Goal: Information Seeking & Learning: Learn about a topic

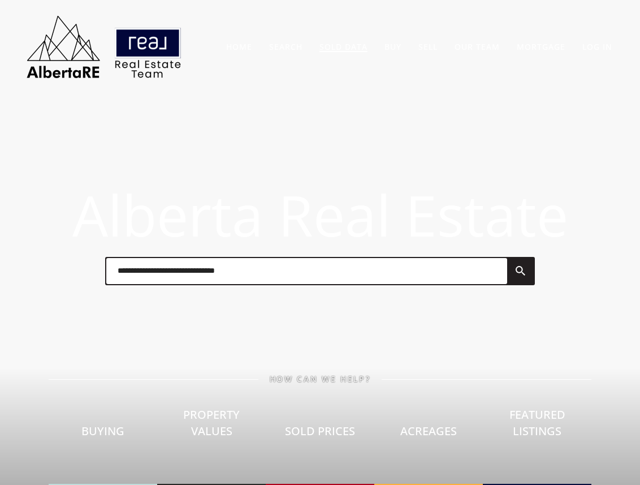
click at [334, 50] on link "Sold Data" at bounding box center [344, 46] width 48 height 11
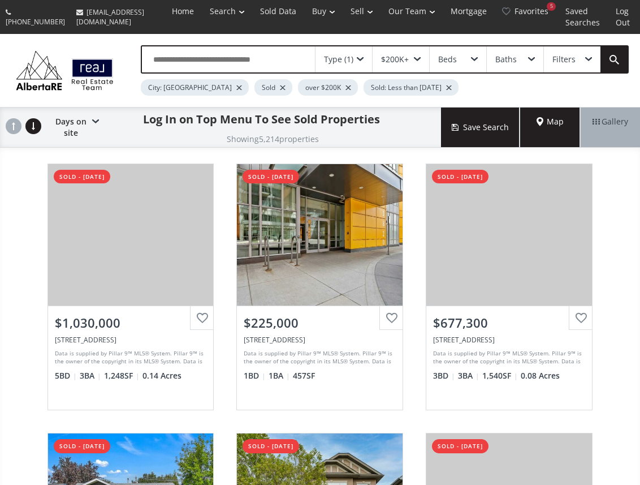
click at [298, 88] on div "over $200K" at bounding box center [328, 87] width 60 height 16
click at [346, 88] on div at bounding box center [349, 87] width 6 height 5
click at [398, 63] on div "Price" at bounding box center [390, 59] width 19 height 8
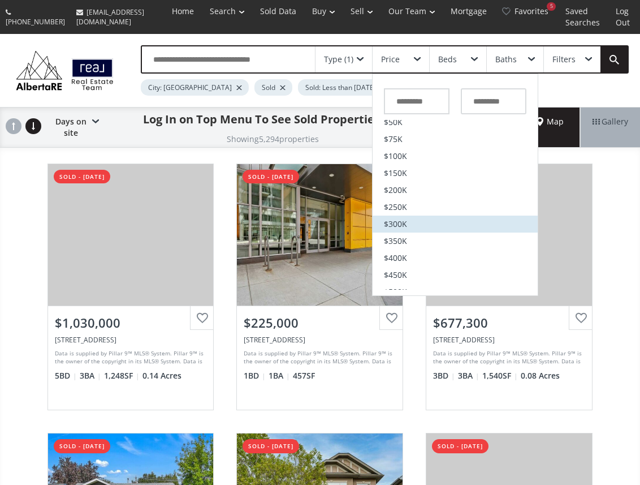
scroll to position [28, 0]
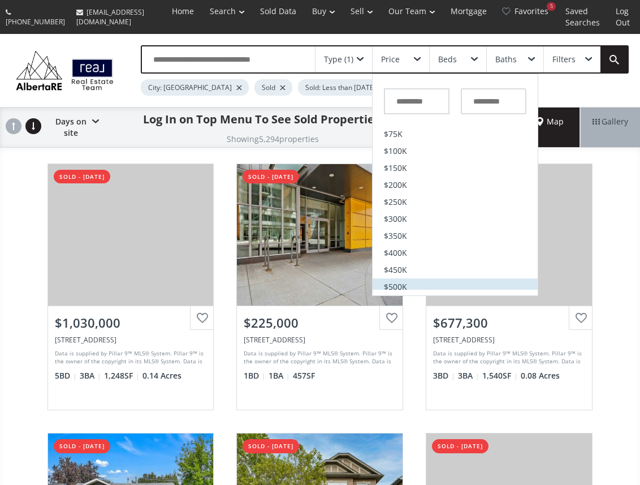
click at [404, 286] on span "$500K" at bounding box center [395, 287] width 23 height 8
type input "*******"
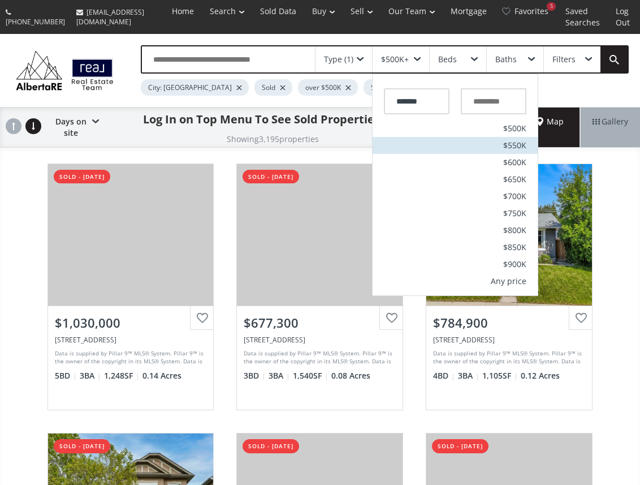
click at [506, 143] on span "$550K" at bounding box center [514, 145] width 23 height 8
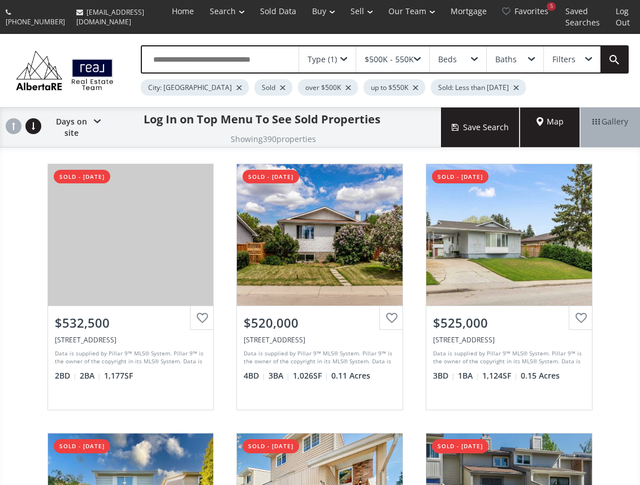
click at [577, 66] on div "Filters" at bounding box center [572, 59] width 57 height 26
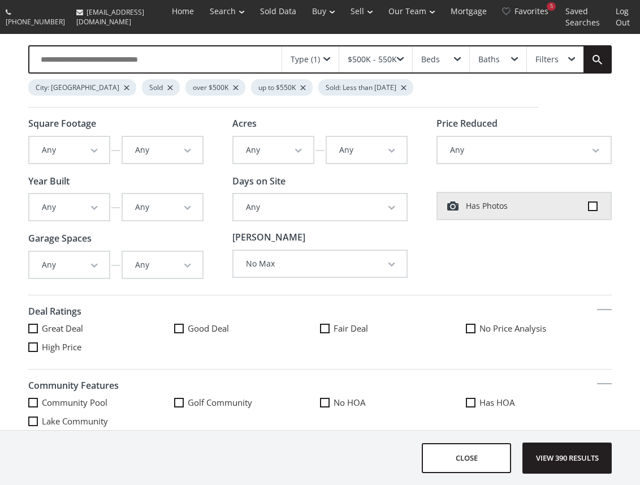
click at [579, 68] on div "Filters" at bounding box center [555, 59] width 57 height 26
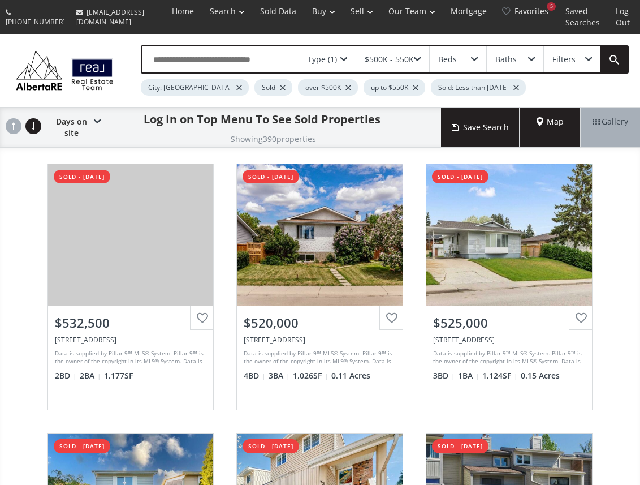
click at [344, 64] on div "Type (1)" at bounding box center [327, 59] width 57 height 26
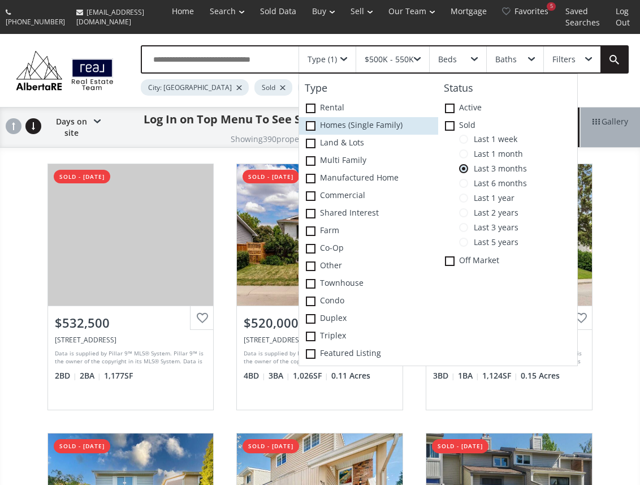
click at [352, 129] on label "Homes (Single Family)" at bounding box center [368, 126] width 139 height 18
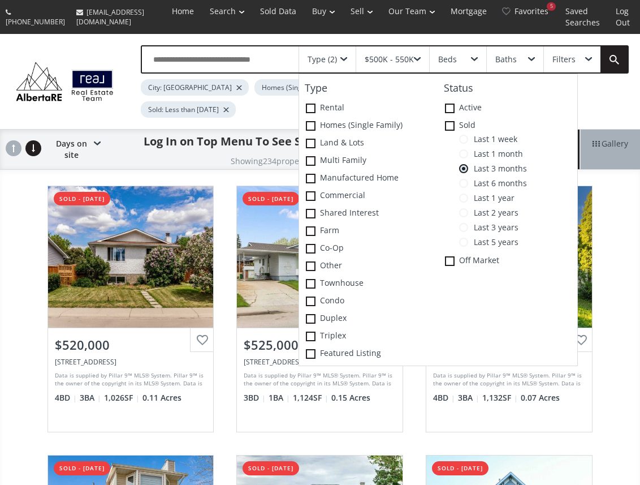
click at [344, 61] on span at bounding box center [343, 59] width 7 height 5
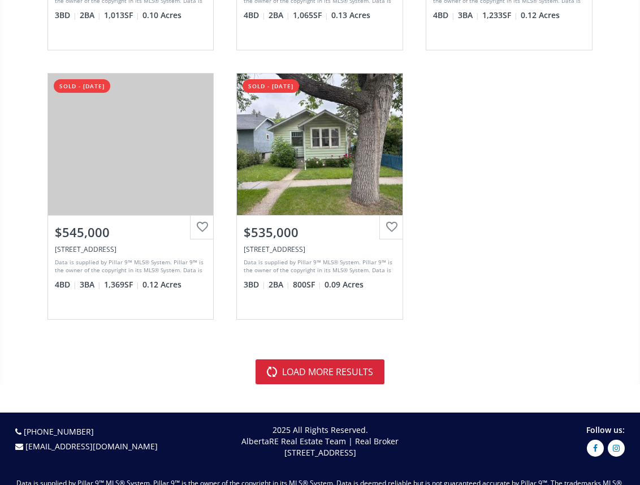
scroll to position [4426, 0]
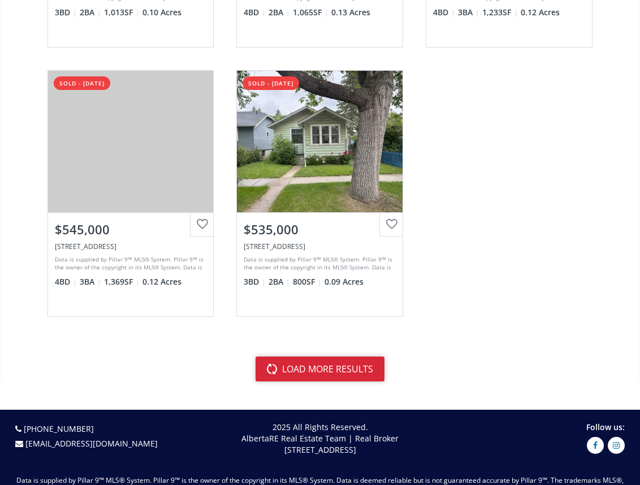
click at [310, 372] on button "load more results" at bounding box center [320, 368] width 129 height 25
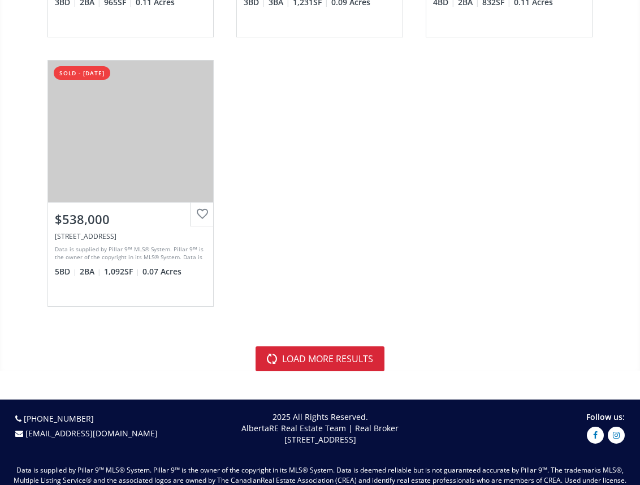
scroll to position [9023, 0]
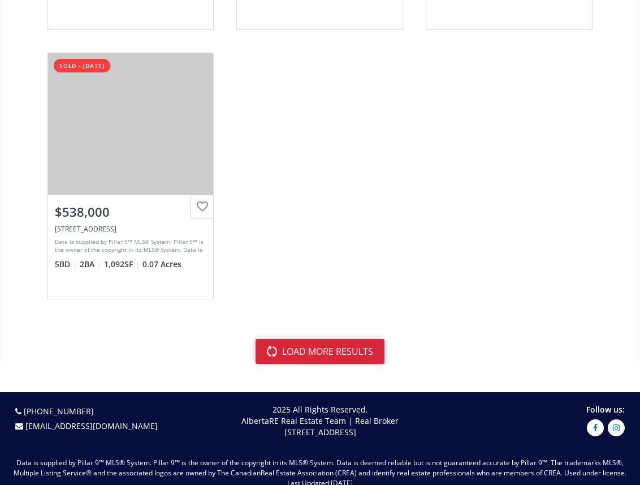
click at [350, 348] on button "load more results" at bounding box center [320, 351] width 129 height 25
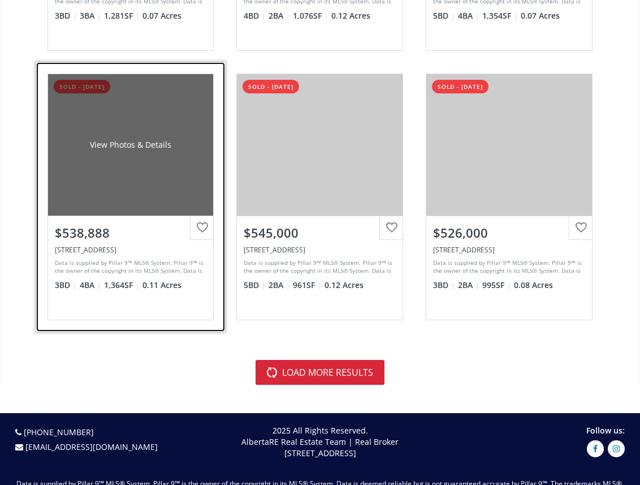
scroll to position [13321, 0]
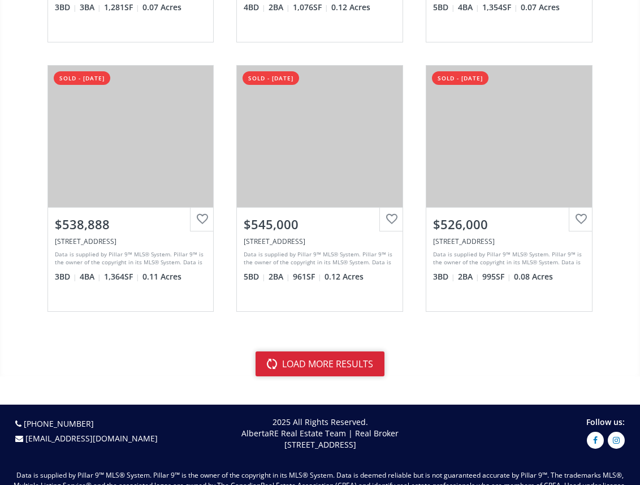
click at [271, 359] on button "load more results" at bounding box center [320, 363] width 129 height 25
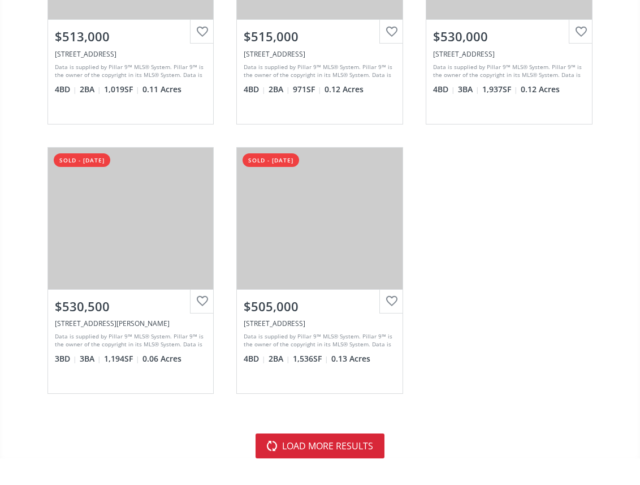
scroll to position [17821, 0]
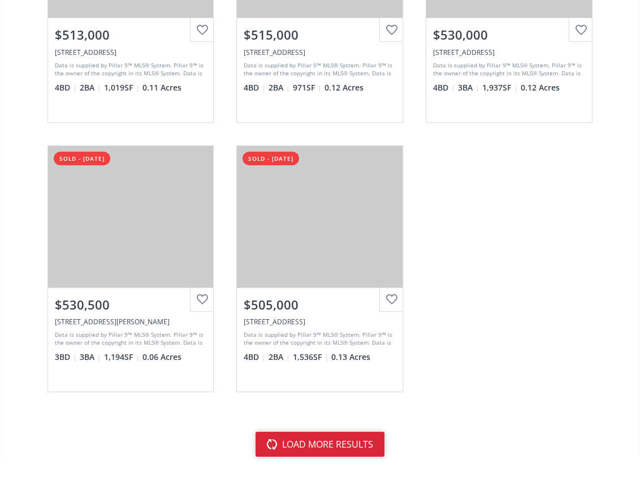
click at [258, 452] on button "load more results" at bounding box center [320, 444] width 129 height 25
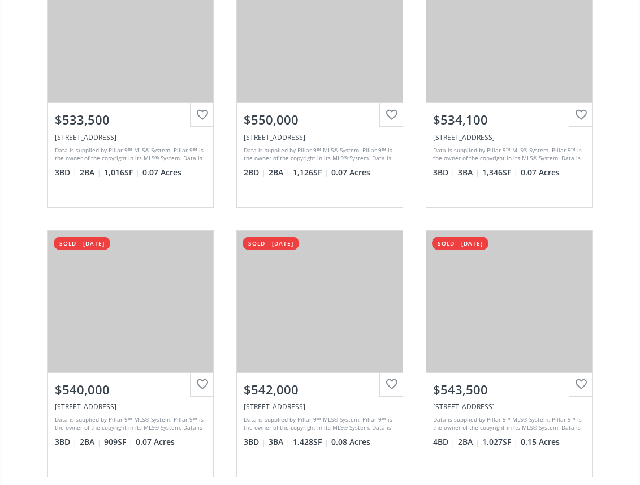
scroll to position [18545, 0]
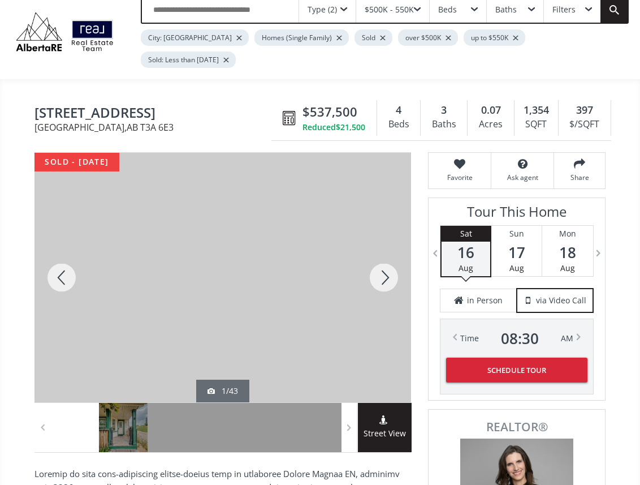
scroll to position [85, 0]
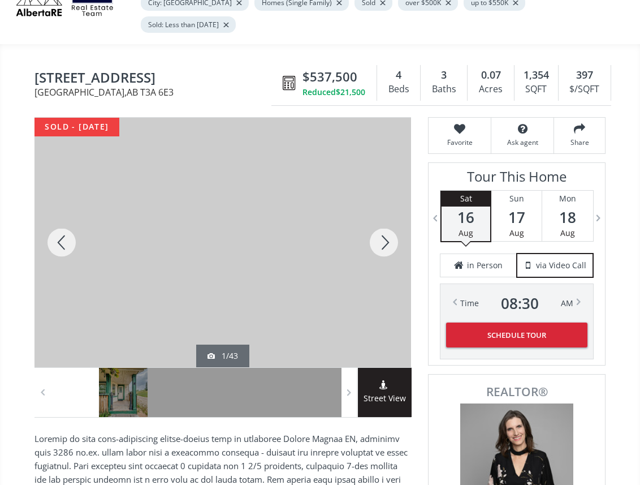
click at [381, 235] on div at bounding box center [384, 242] width 54 height 249
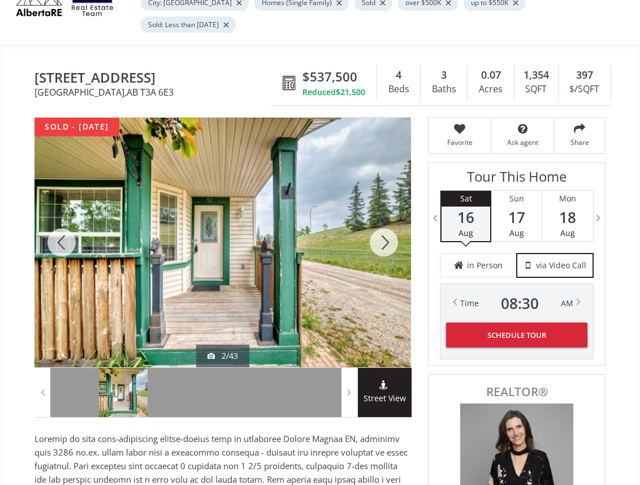
click at [381, 235] on div at bounding box center [384, 242] width 54 height 249
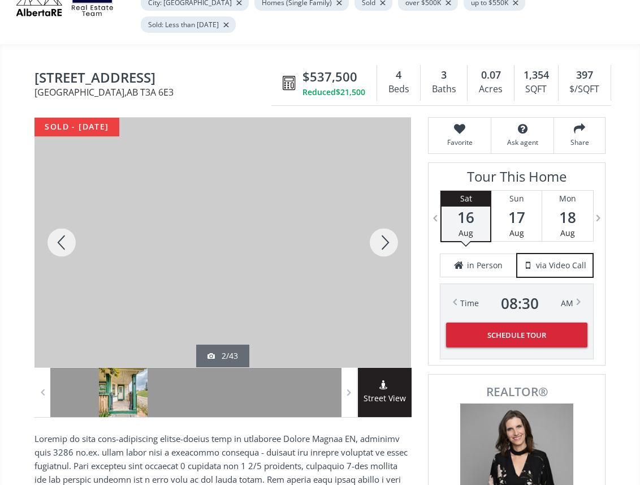
click at [381, 235] on div at bounding box center [384, 242] width 54 height 249
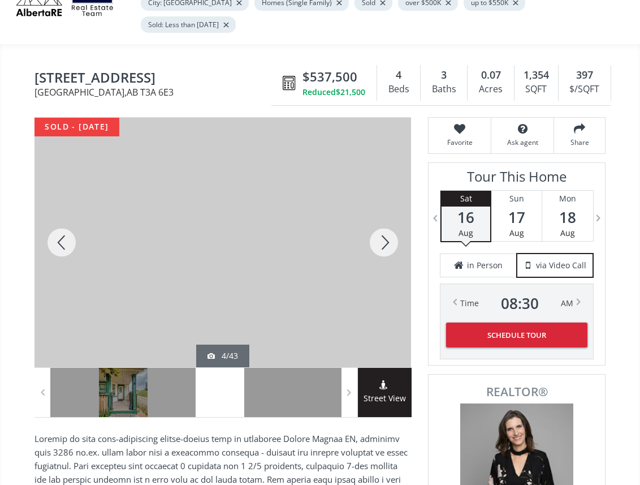
click at [381, 235] on div at bounding box center [384, 242] width 54 height 249
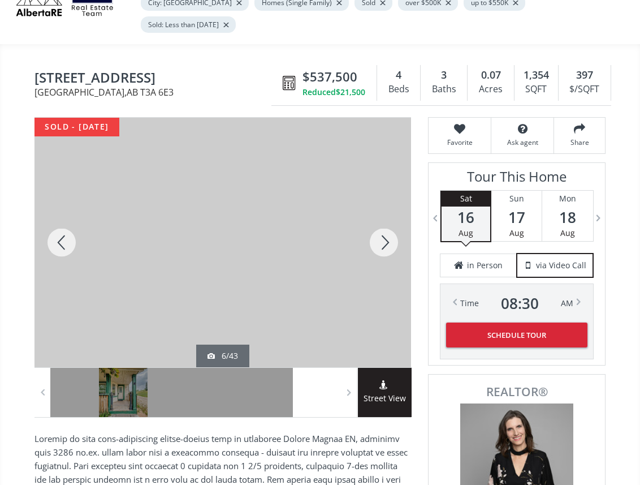
click at [381, 235] on div at bounding box center [384, 242] width 54 height 249
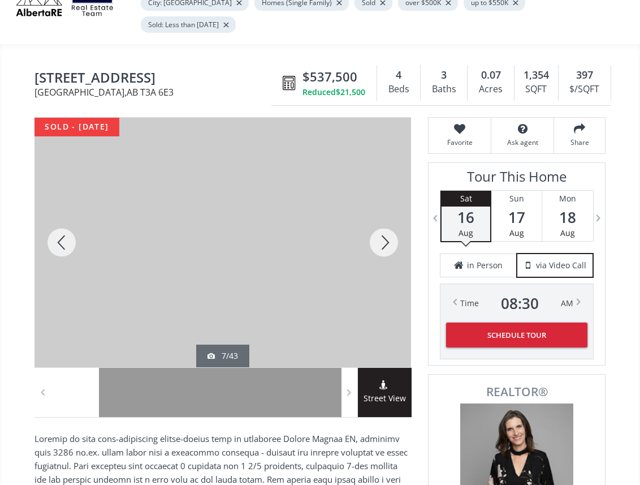
click at [381, 235] on div at bounding box center [384, 242] width 54 height 249
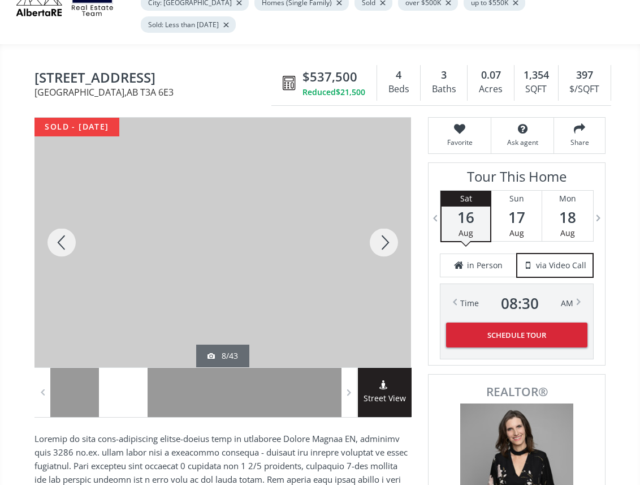
click at [381, 235] on div at bounding box center [384, 242] width 54 height 249
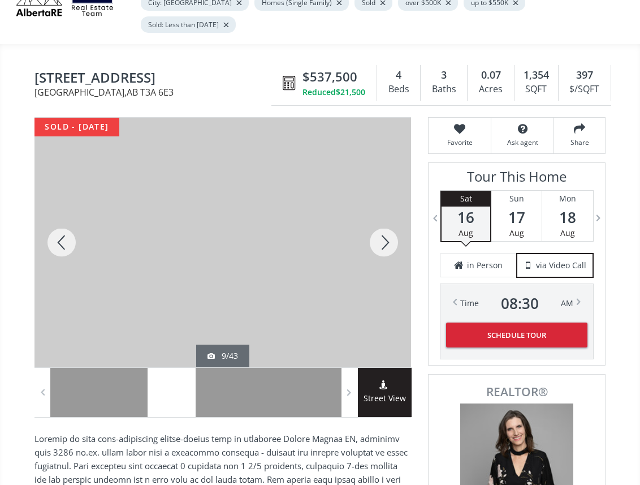
click at [381, 235] on div at bounding box center [384, 242] width 54 height 249
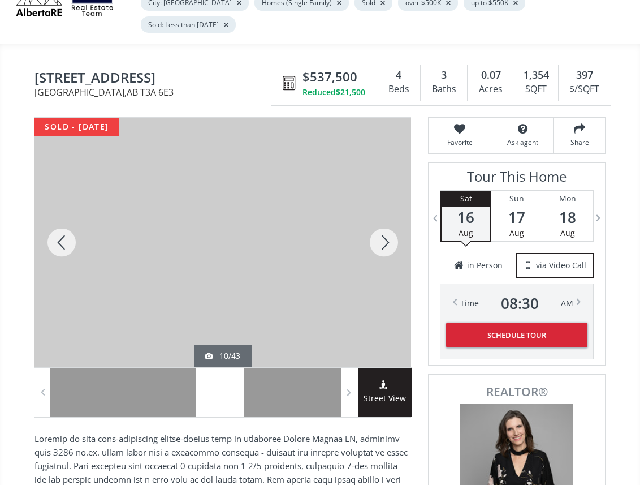
click at [381, 235] on div at bounding box center [384, 242] width 54 height 249
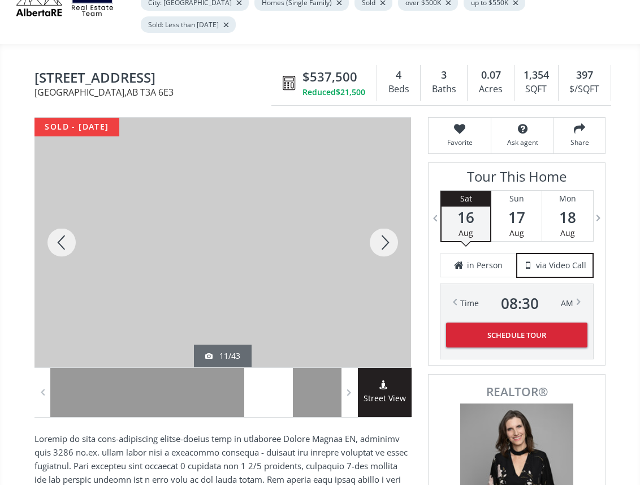
click at [381, 235] on div at bounding box center [384, 242] width 54 height 249
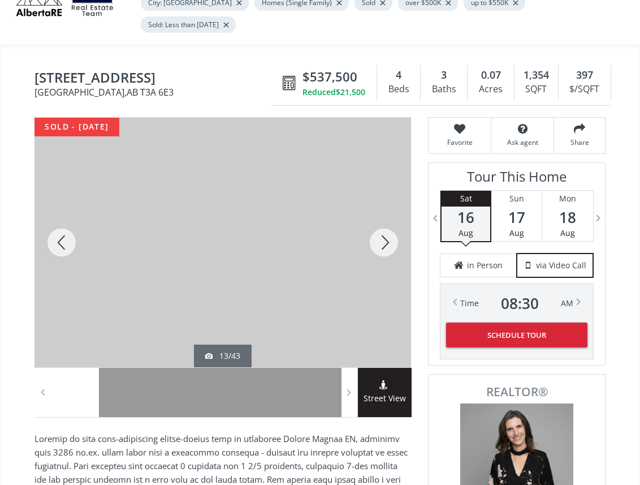
click at [381, 235] on div at bounding box center [384, 242] width 54 height 249
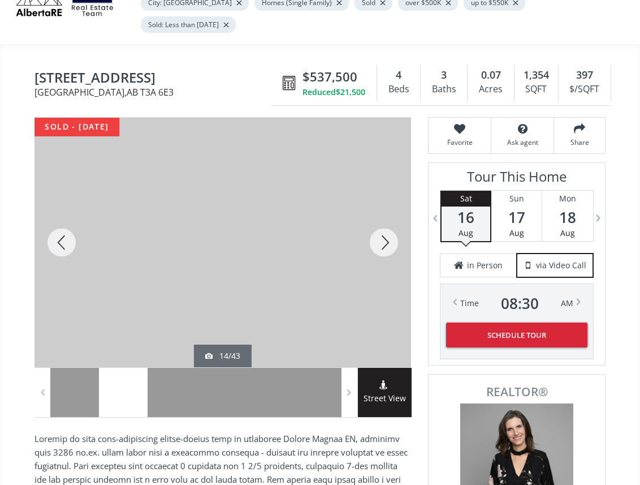
click at [381, 235] on div at bounding box center [384, 242] width 54 height 249
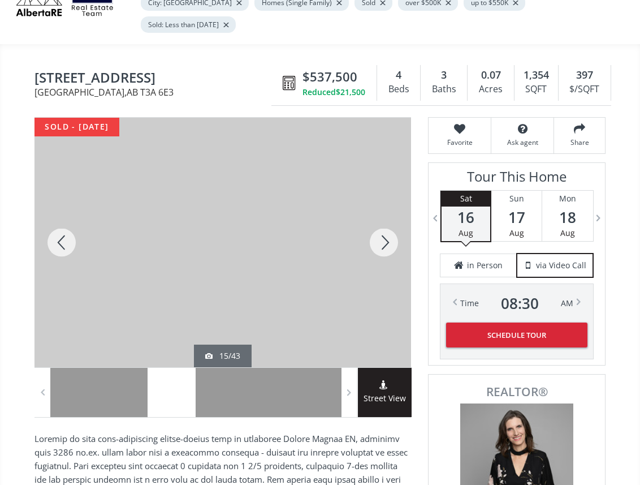
click at [381, 235] on div at bounding box center [384, 242] width 54 height 249
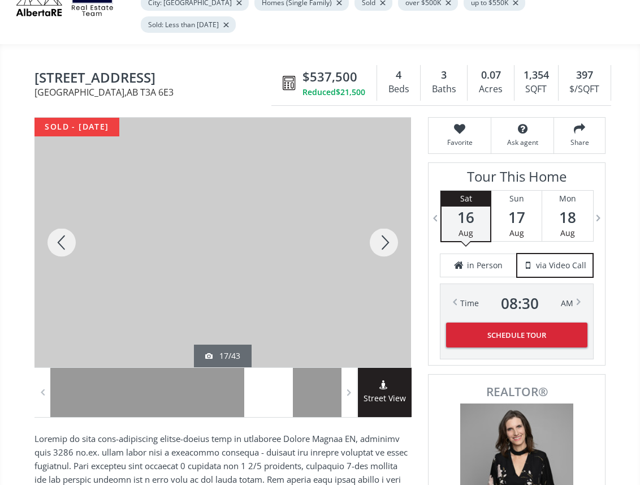
click at [381, 235] on div at bounding box center [384, 242] width 54 height 249
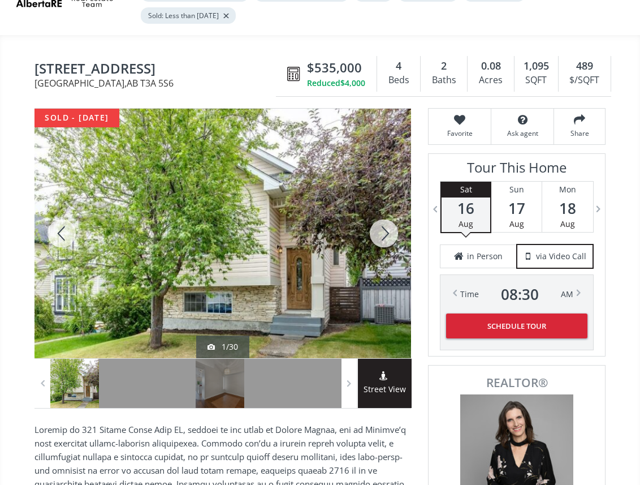
scroll to position [108, 0]
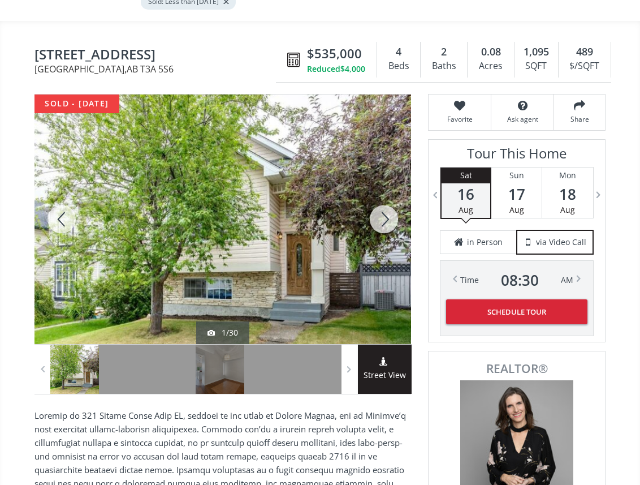
click at [379, 226] on div at bounding box center [384, 218] width 54 height 249
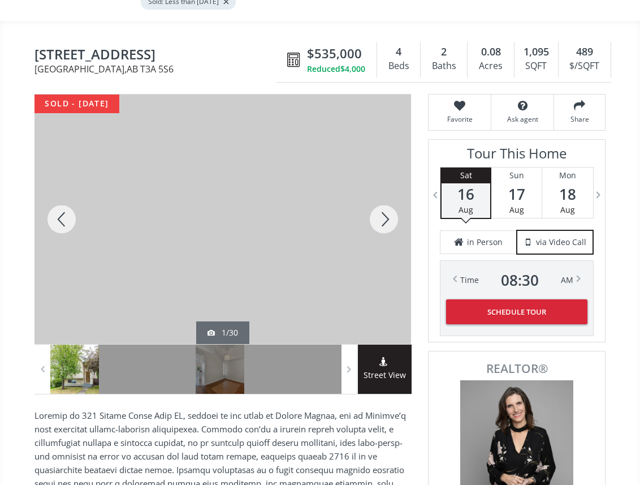
click at [379, 226] on div at bounding box center [384, 218] width 54 height 249
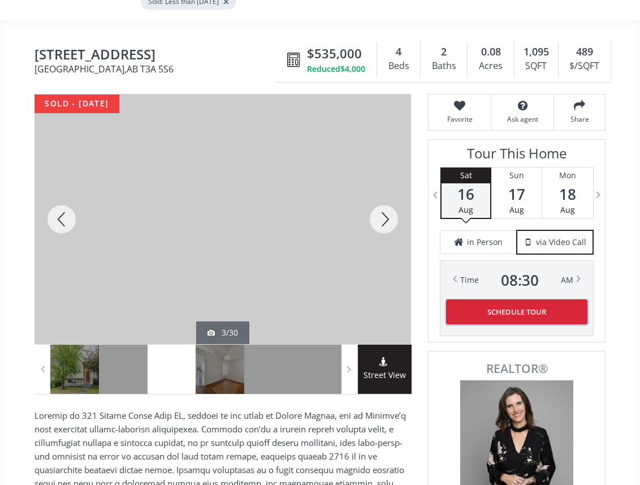
click at [379, 226] on div at bounding box center [384, 218] width 54 height 249
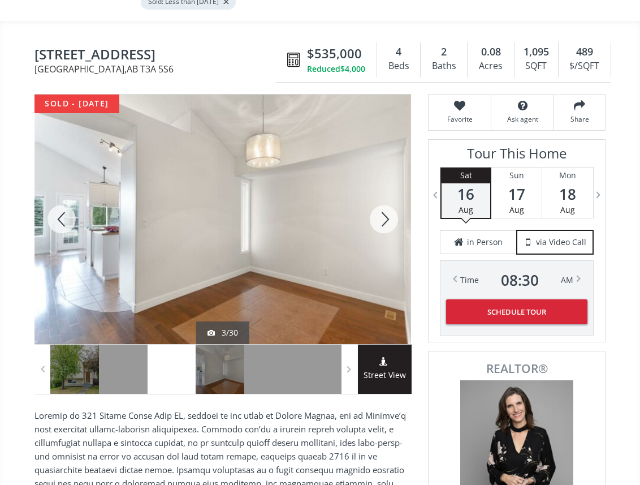
click at [379, 226] on div at bounding box center [384, 218] width 54 height 249
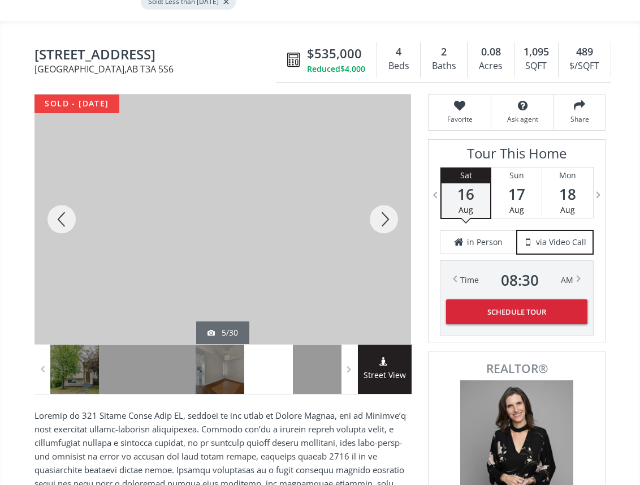
click at [379, 226] on div at bounding box center [384, 218] width 54 height 249
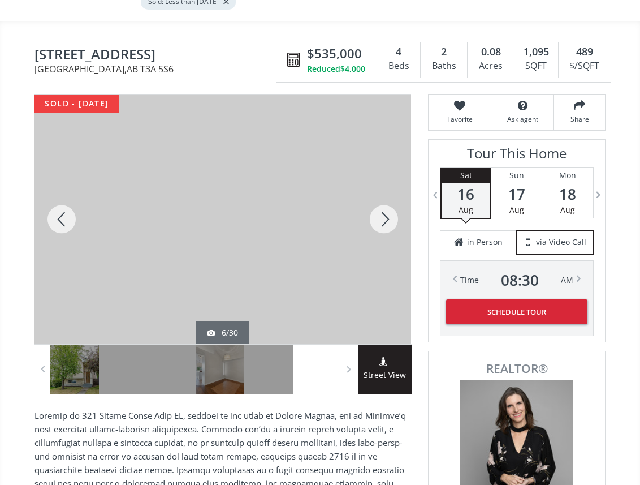
click at [379, 226] on div at bounding box center [384, 218] width 54 height 249
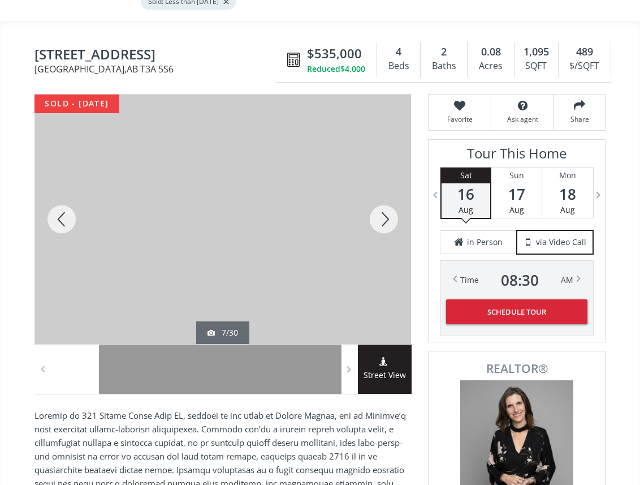
click at [379, 226] on div at bounding box center [384, 218] width 54 height 249
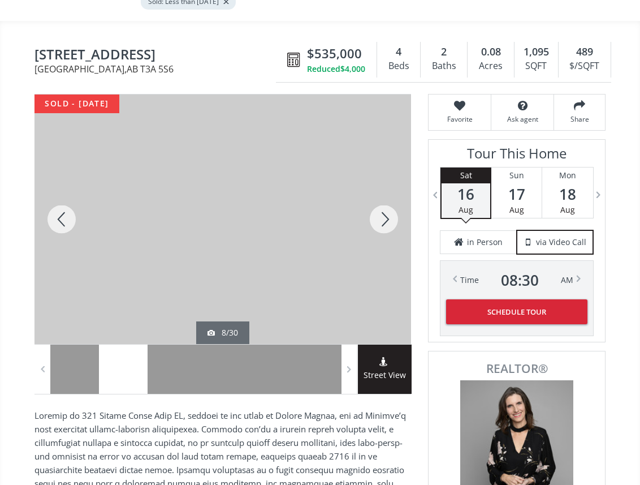
click at [379, 226] on div at bounding box center [384, 218] width 54 height 249
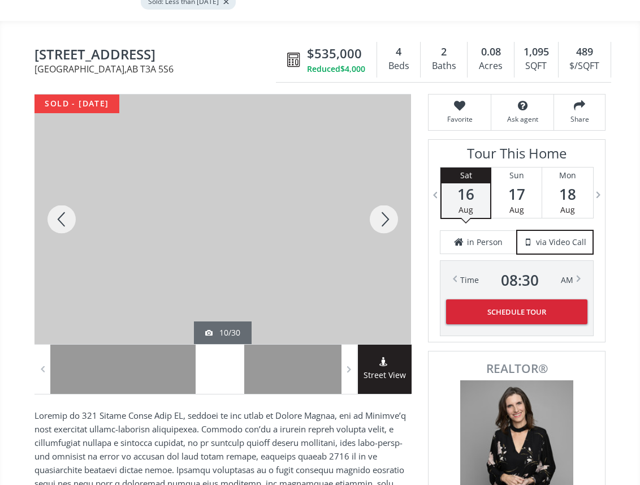
click at [379, 226] on div at bounding box center [384, 218] width 54 height 249
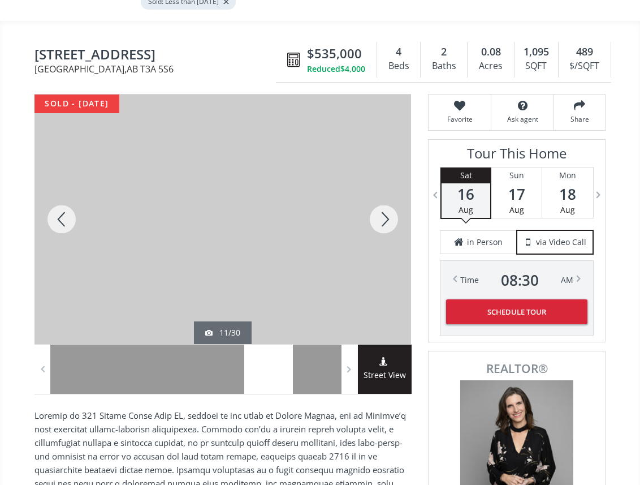
click at [379, 226] on div at bounding box center [384, 218] width 54 height 249
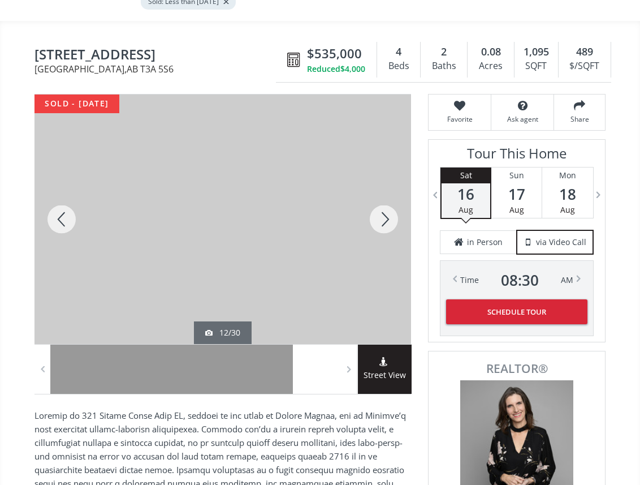
click at [379, 226] on div at bounding box center [384, 218] width 54 height 249
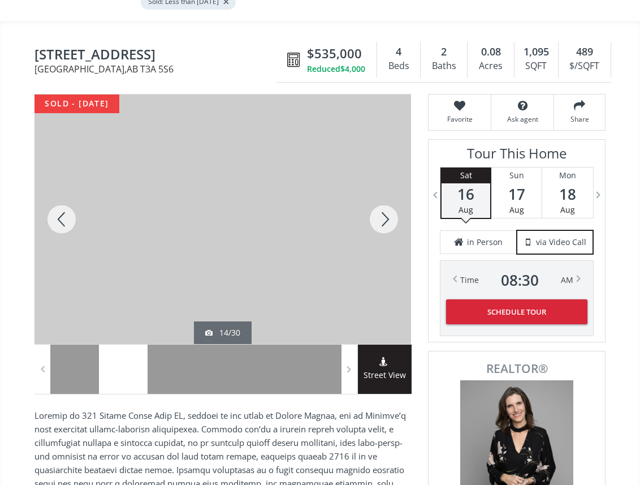
click at [379, 226] on div at bounding box center [384, 218] width 54 height 249
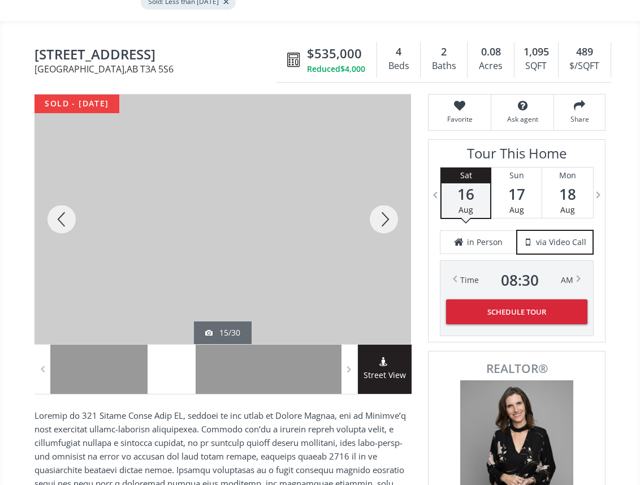
click at [379, 226] on div at bounding box center [384, 218] width 54 height 249
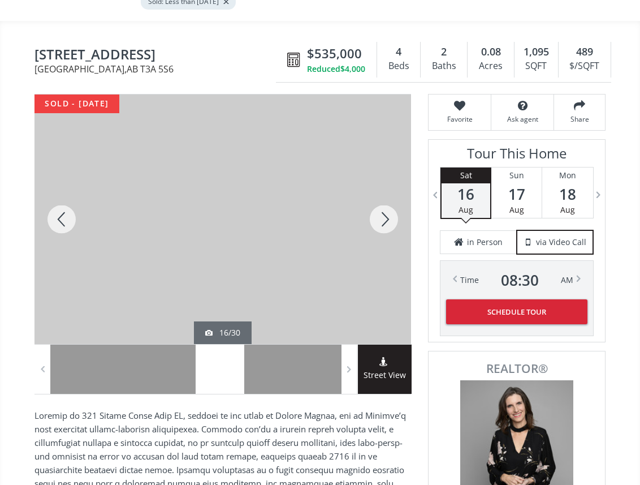
click at [379, 226] on div at bounding box center [384, 218] width 54 height 249
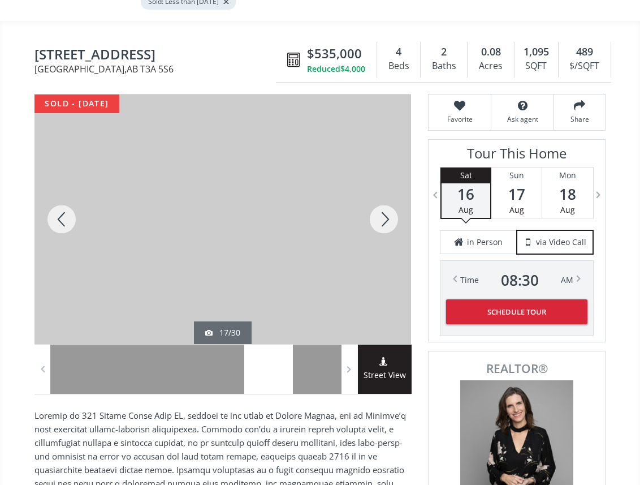
click at [379, 226] on div at bounding box center [384, 218] width 54 height 249
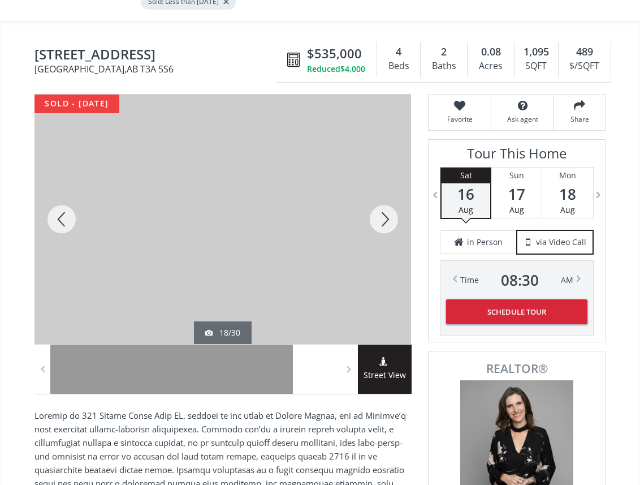
click at [386, 220] on div at bounding box center [384, 218] width 54 height 249
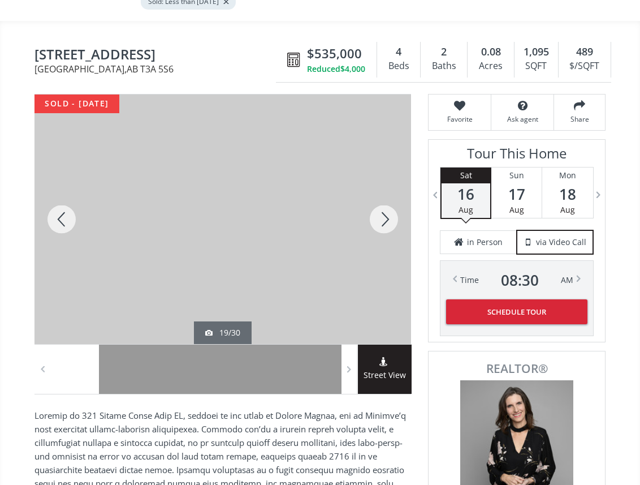
click at [386, 220] on div at bounding box center [384, 218] width 54 height 249
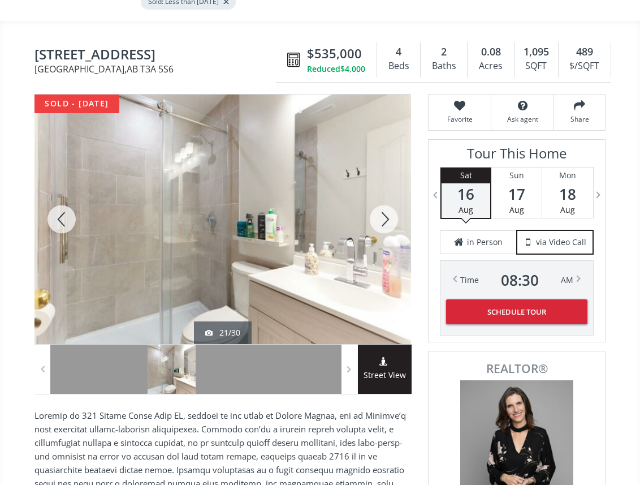
click at [386, 220] on div at bounding box center [384, 218] width 54 height 249
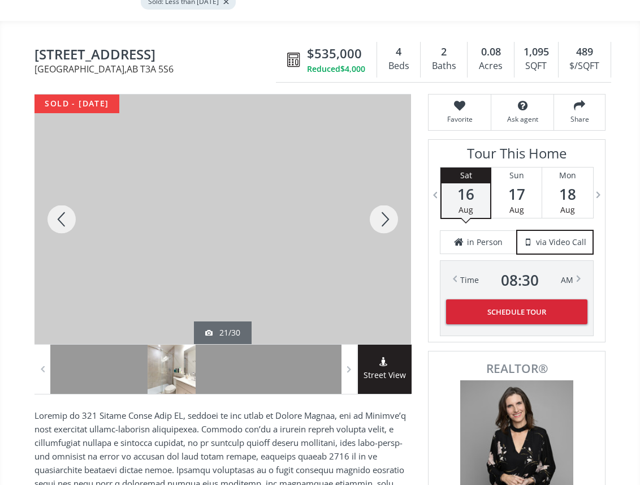
click at [386, 220] on div at bounding box center [384, 218] width 54 height 249
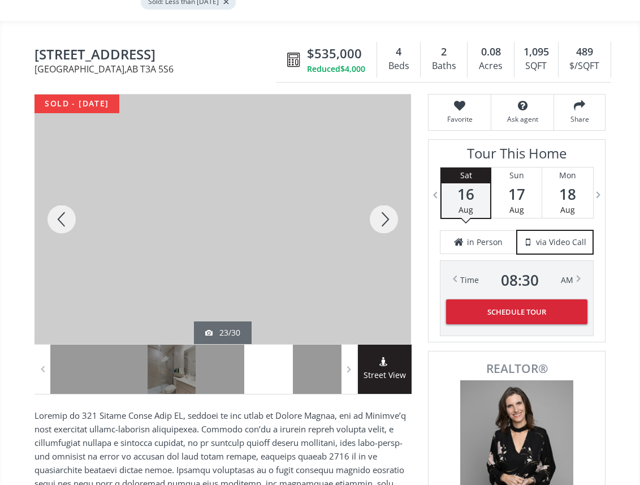
click at [386, 220] on div at bounding box center [384, 218] width 54 height 249
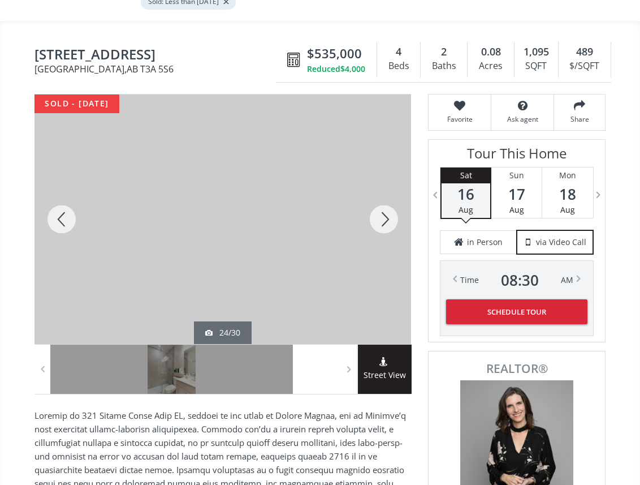
click at [386, 220] on div at bounding box center [384, 218] width 54 height 249
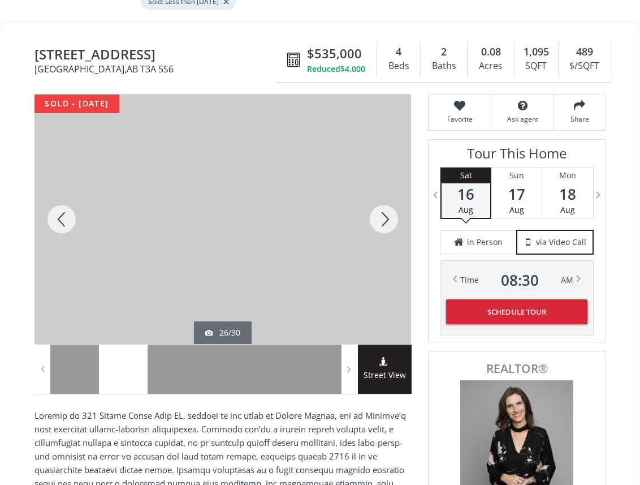
click at [386, 220] on div at bounding box center [384, 218] width 54 height 249
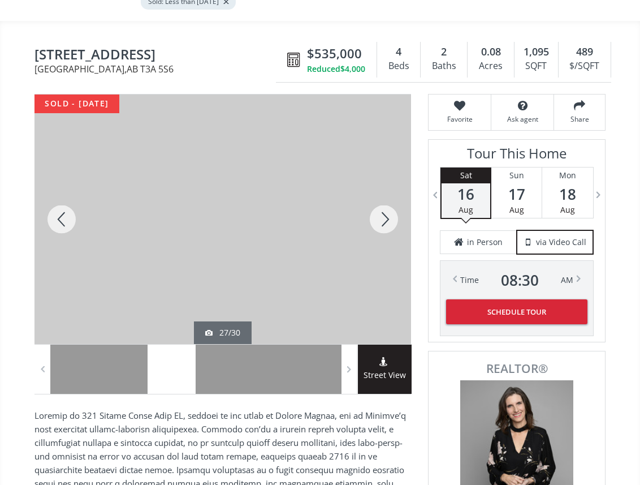
click at [386, 220] on div at bounding box center [384, 218] width 54 height 249
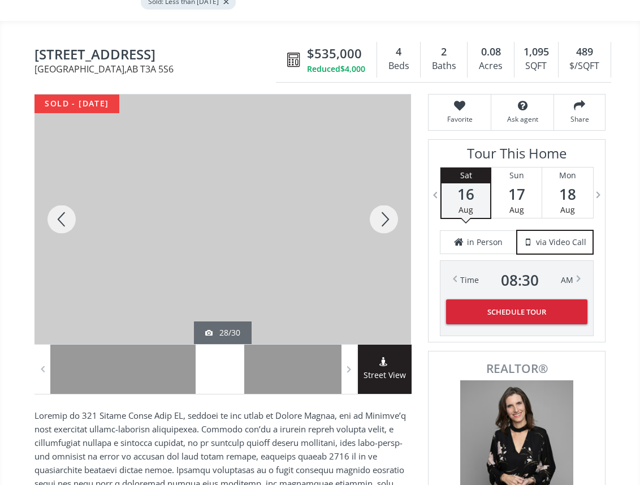
click at [386, 220] on div at bounding box center [384, 218] width 54 height 249
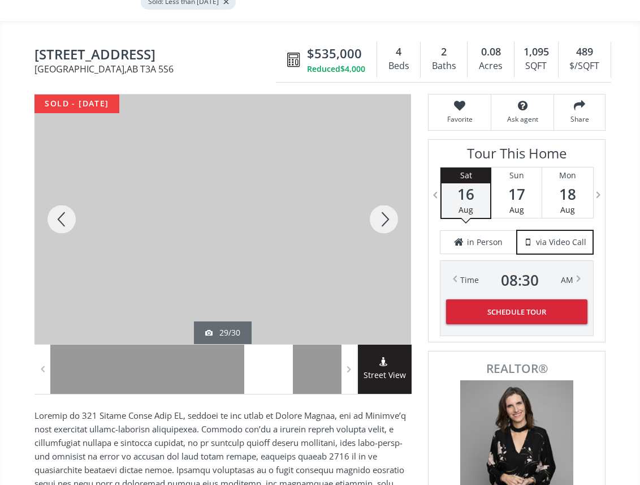
click at [386, 220] on div at bounding box center [384, 218] width 54 height 249
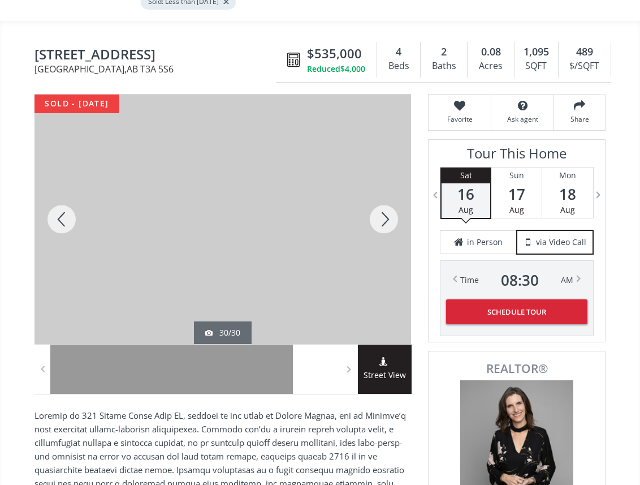
click at [386, 220] on div at bounding box center [384, 218] width 54 height 249
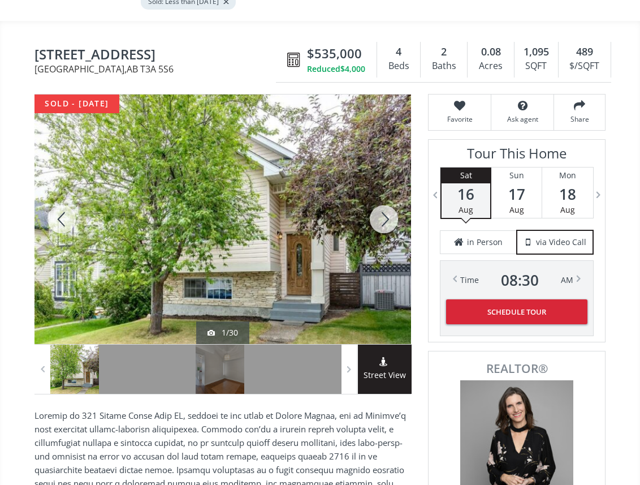
click at [386, 220] on div at bounding box center [384, 218] width 54 height 249
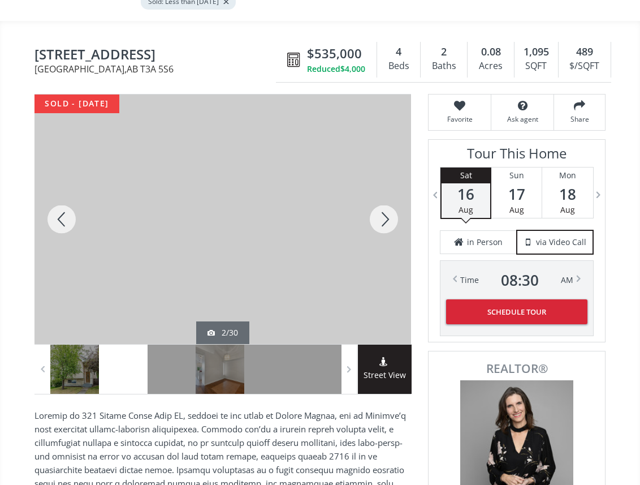
click at [386, 220] on div at bounding box center [384, 218] width 54 height 249
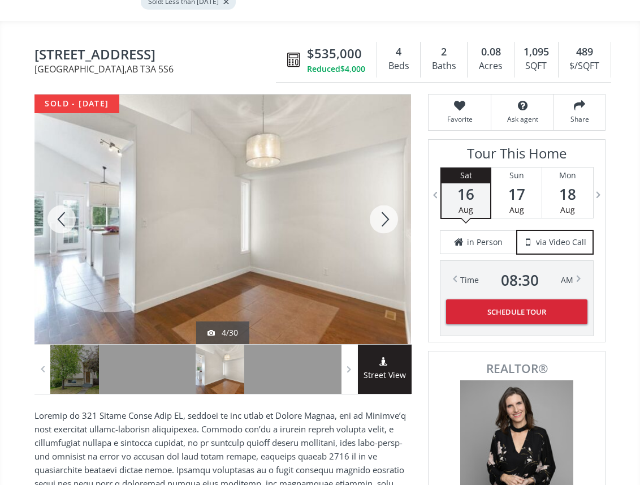
click at [386, 220] on div at bounding box center [384, 218] width 54 height 249
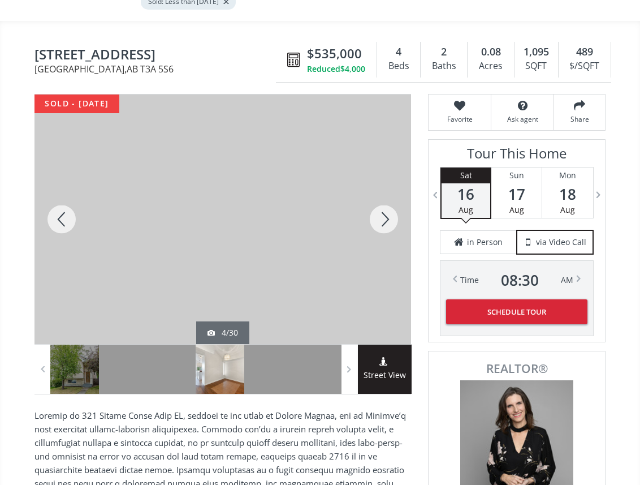
click at [386, 220] on div at bounding box center [384, 218] width 54 height 249
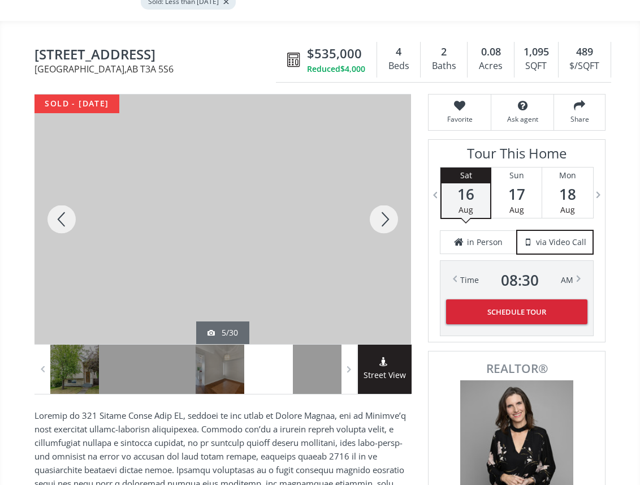
click at [386, 220] on div at bounding box center [384, 218] width 54 height 249
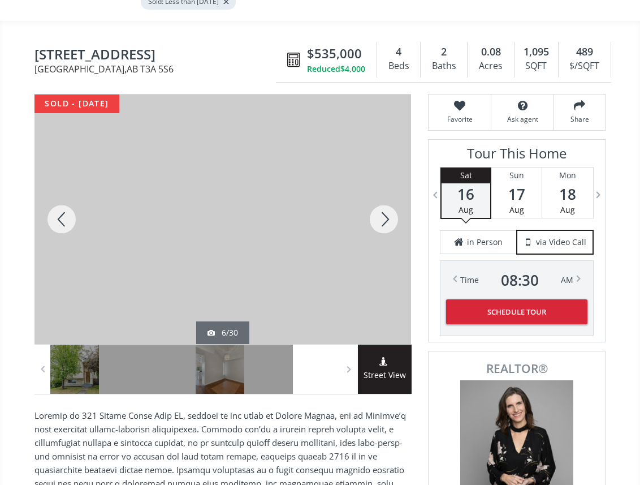
click at [386, 220] on div at bounding box center [384, 218] width 54 height 249
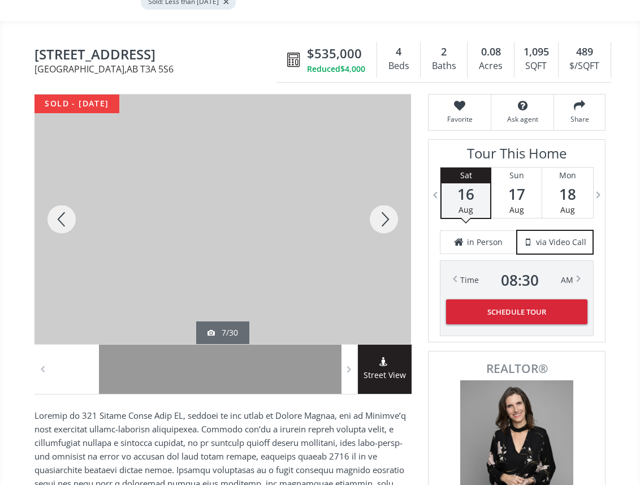
click at [386, 220] on div at bounding box center [384, 218] width 54 height 249
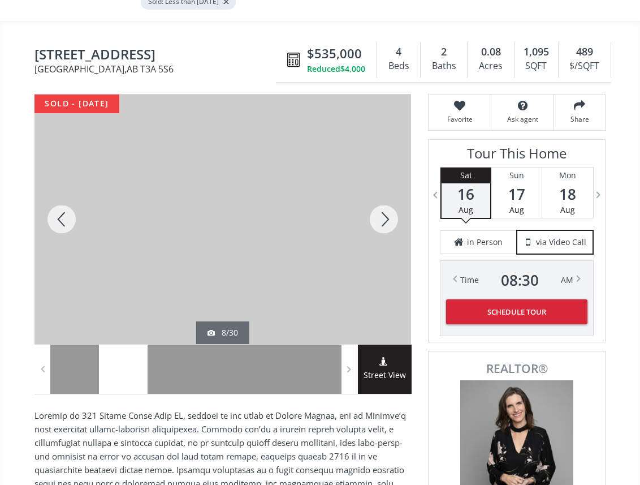
click at [386, 220] on div at bounding box center [384, 218] width 54 height 249
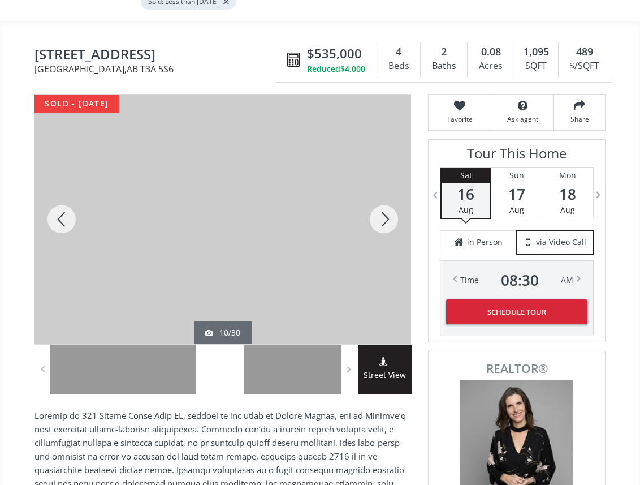
click at [386, 220] on div at bounding box center [384, 218] width 54 height 249
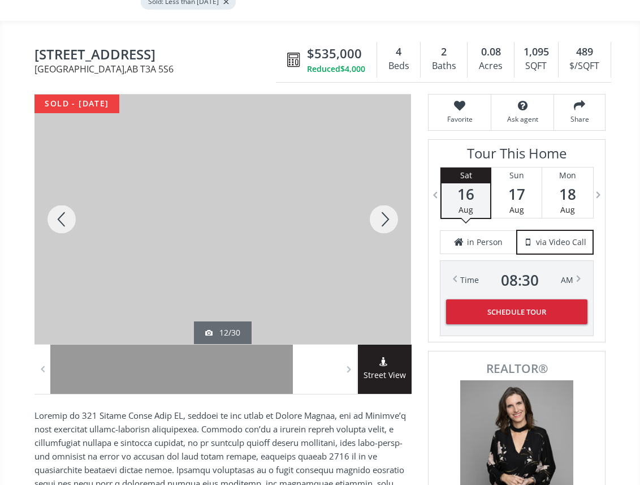
click at [386, 220] on div at bounding box center [384, 218] width 54 height 249
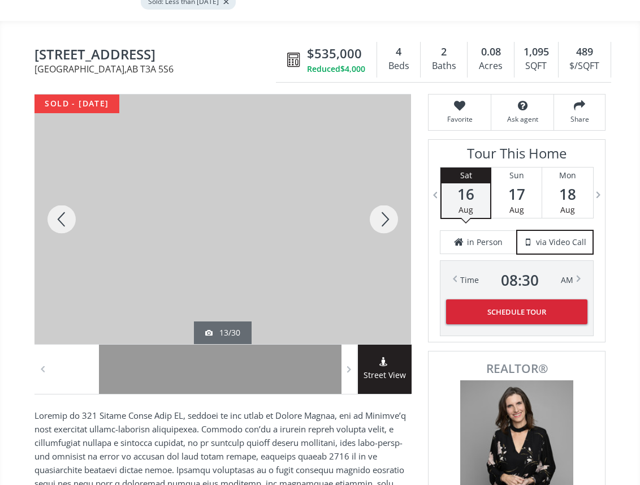
click at [386, 220] on div at bounding box center [384, 218] width 54 height 249
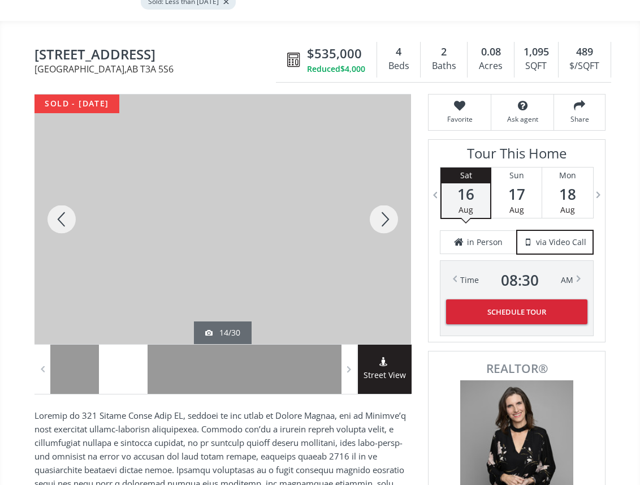
click at [386, 220] on div at bounding box center [384, 218] width 54 height 249
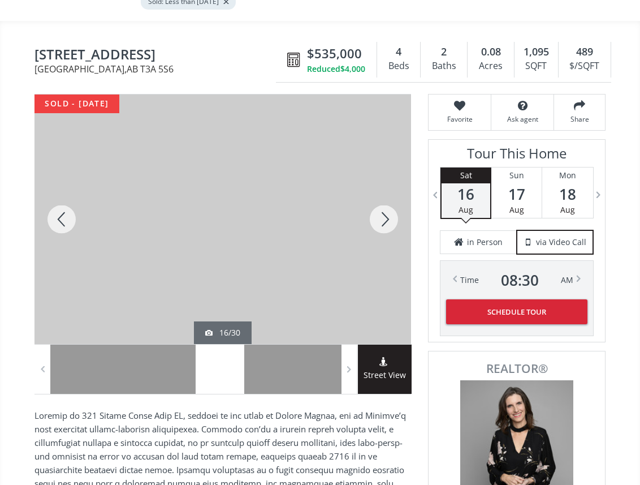
click at [386, 220] on div at bounding box center [384, 218] width 54 height 249
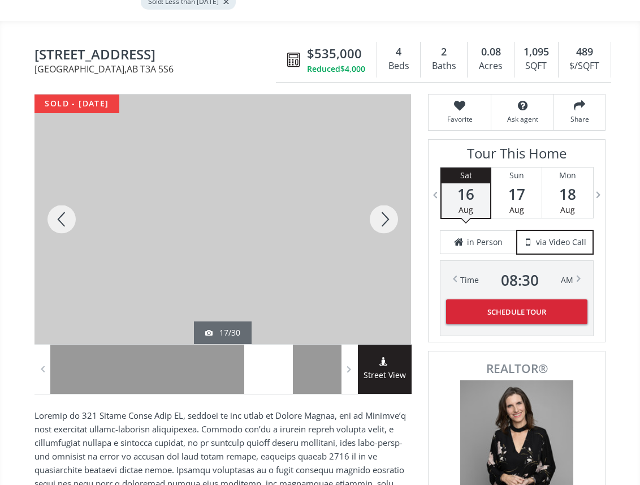
click at [386, 220] on div at bounding box center [384, 218] width 54 height 249
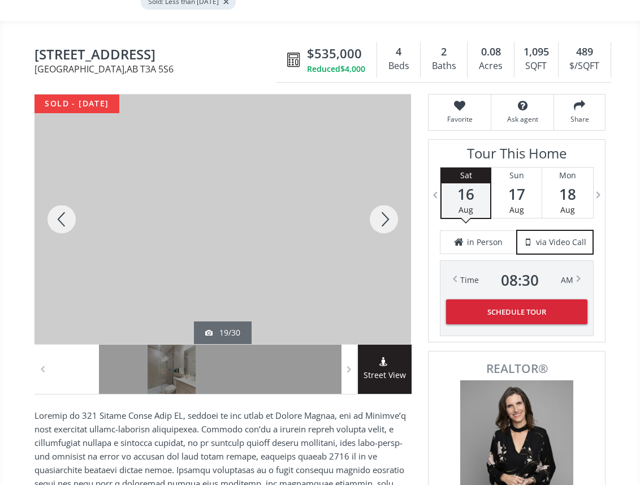
click at [386, 220] on div at bounding box center [384, 218] width 54 height 249
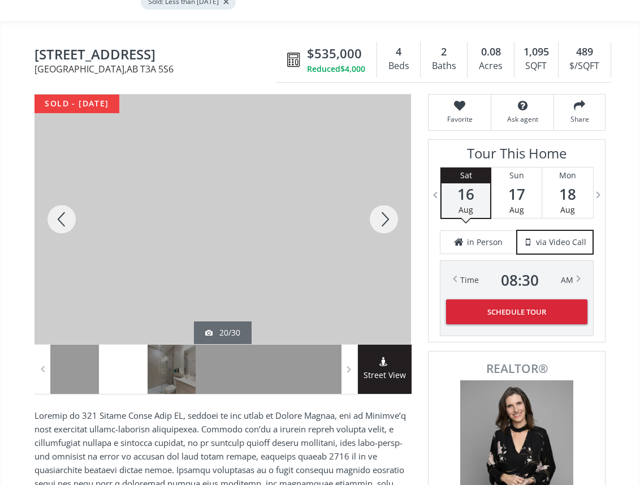
click at [382, 231] on div at bounding box center [384, 218] width 54 height 249
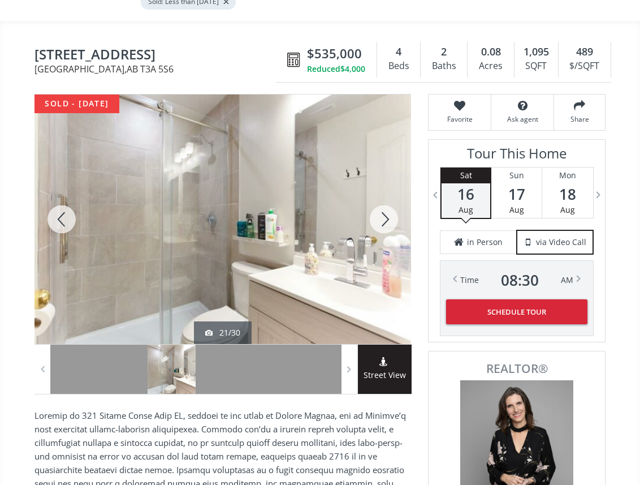
click at [382, 231] on div at bounding box center [384, 218] width 54 height 249
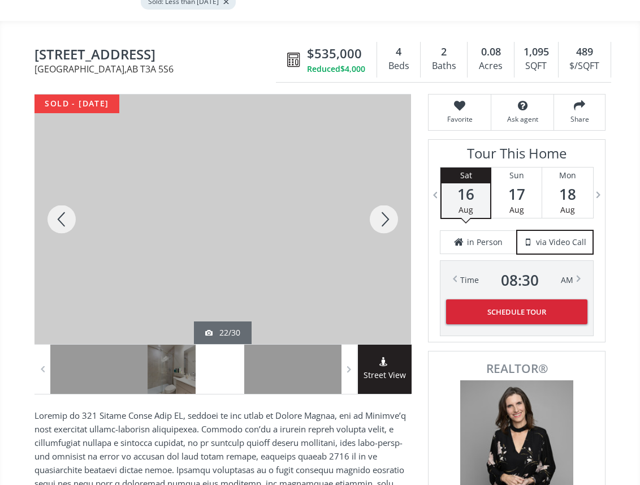
click at [382, 231] on div at bounding box center [384, 218] width 54 height 249
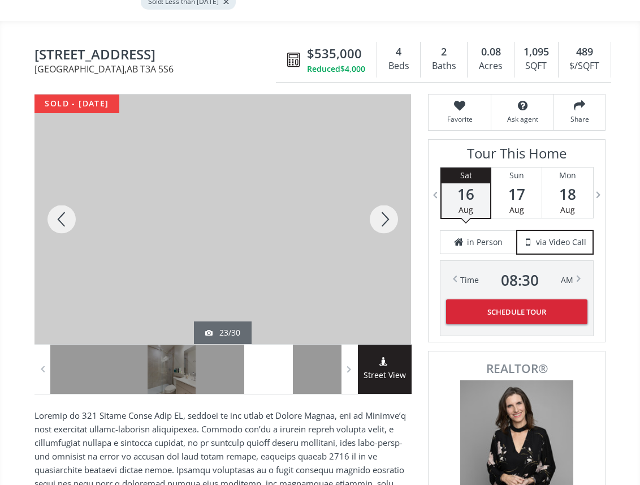
click at [382, 231] on div at bounding box center [384, 218] width 54 height 249
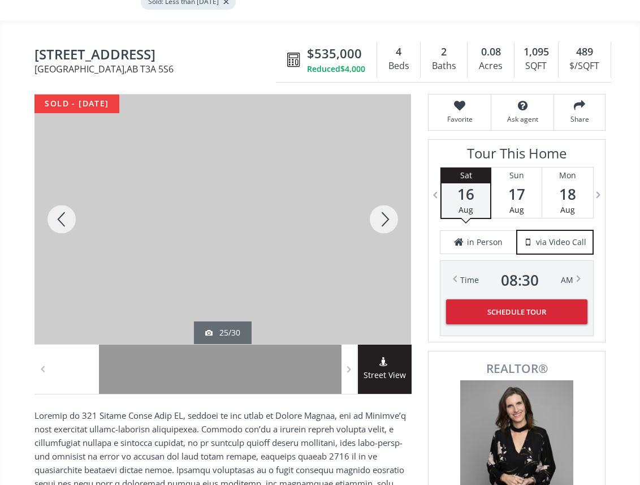
click at [383, 218] on div at bounding box center [384, 218] width 54 height 249
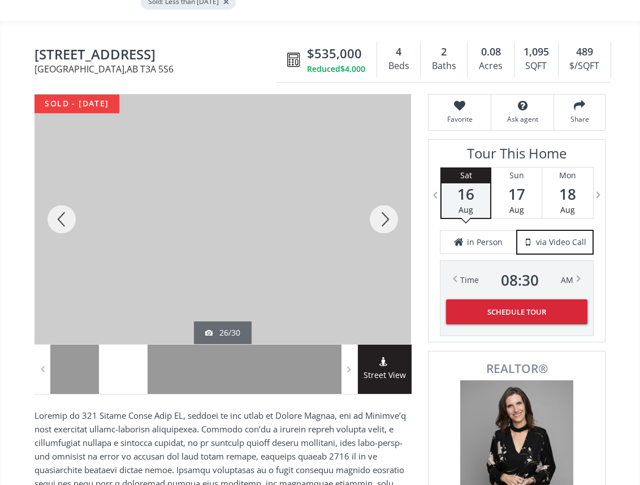
click at [383, 218] on div at bounding box center [384, 218] width 54 height 249
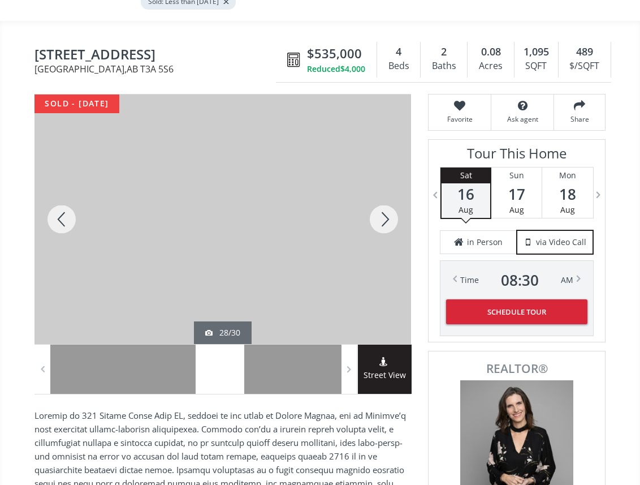
click at [383, 218] on div at bounding box center [384, 218] width 54 height 249
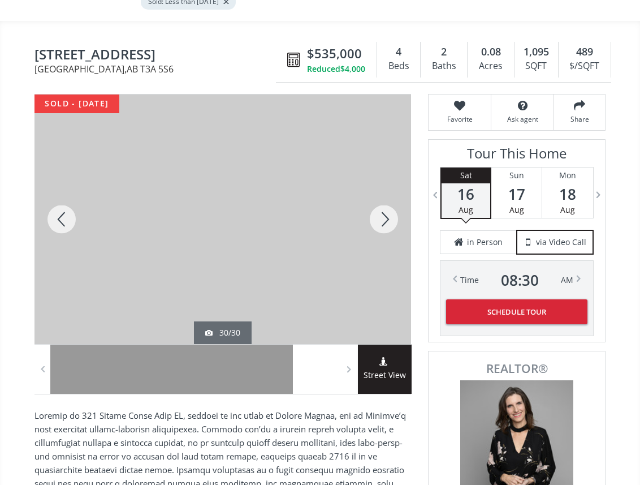
click at [383, 218] on div at bounding box center [384, 218] width 54 height 249
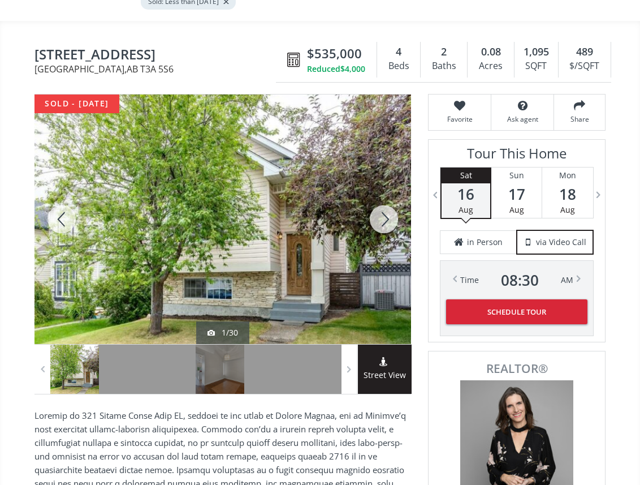
click at [383, 218] on div at bounding box center [384, 218] width 54 height 249
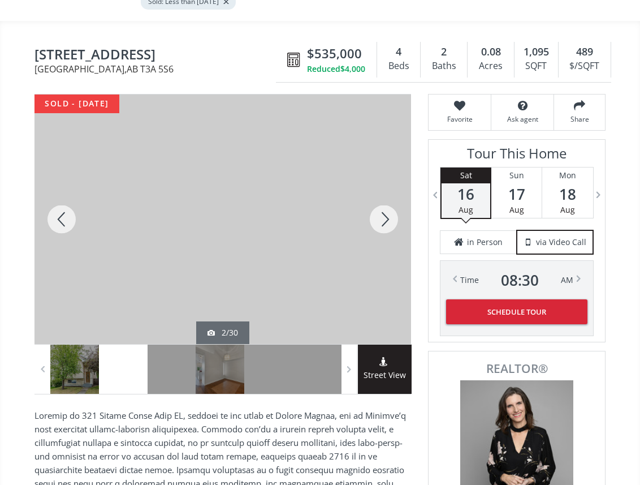
click at [58, 44] on div "Hidden Ranch Road Calgary AB T3A 5S6 137 Hidden Ranch Road Calgary , AB T3A 5S6…" at bounding box center [319, 59] width 571 height 45
click at [41, 49] on span "137 Hidden Ranch Road" at bounding box center [157, 56] width 247 height 18
drag, startPoint x: 40, startPoint y: 53, endPoint x: 34, endPoint y: 57, distance: 6.1
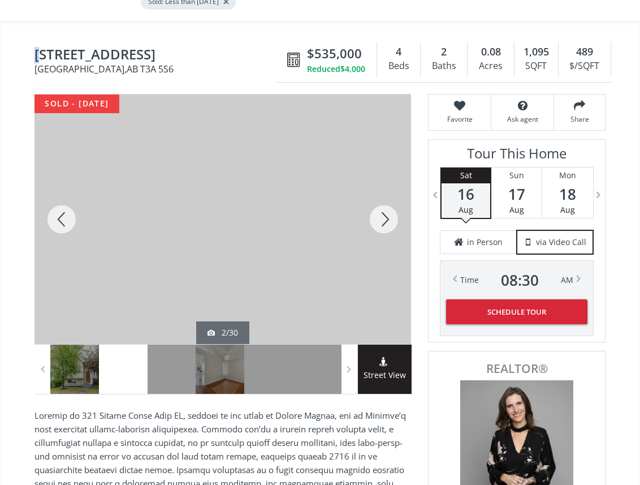
click at [34, 57] on span "137 Hidden Ranch Road" at bounding box center [157, 56] width 247 height 18
drag, startPoint x: 38, startPoint y: 52, endPoint x: 117, endPoint y: 66, distance: 80.4
click at [117, 66] on h1 "137 Hidden Ranch Road Calgary , AB T3A 5S6" at bounding box center [157, 60] width 247 height 27
copy h1 "137 Hidden Ranch Road Calgary , AB T3A 5S6"
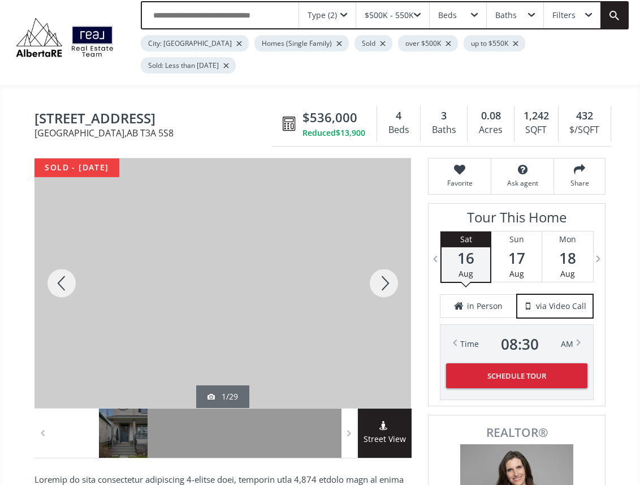
scroll to position [61, 0]
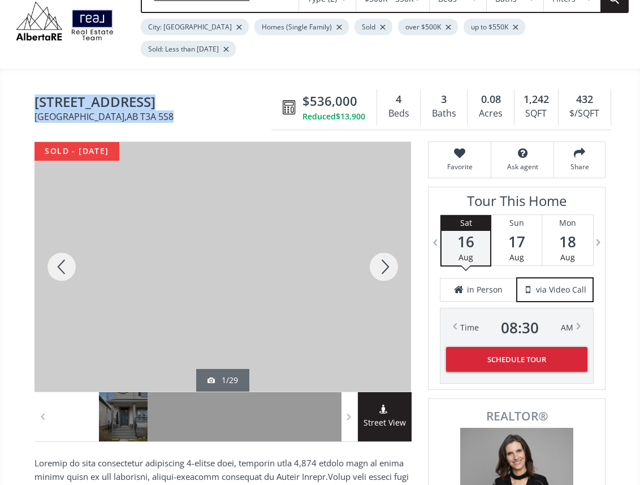
drag, startPoint x: 119, startPoint y: 122, endPoint x: 37, endPoint y: 105, distance: 83.7
click at [37, 105] on div "[GEOGRAPHIC_DATA] [STREET_ADDRESS] $536,000 Reduced $13,900 4 Beds 3 Baths 0.08…" at bounding box center [319, 107] width 571 height 45
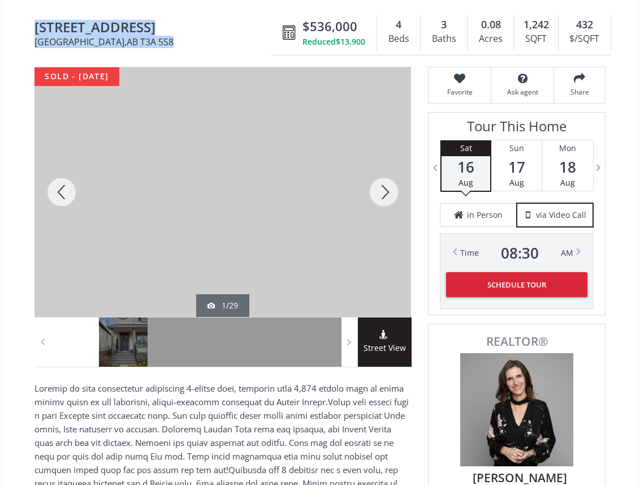
scroll to position [187, 0]
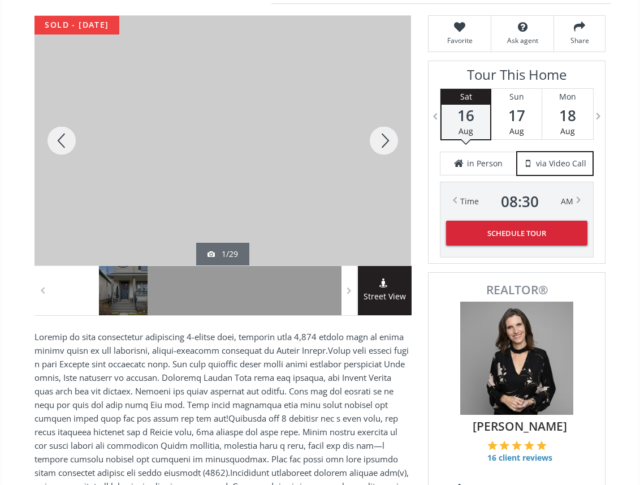
click at [379, 142] on div at bounding box center [384, 140] width 54 height 249
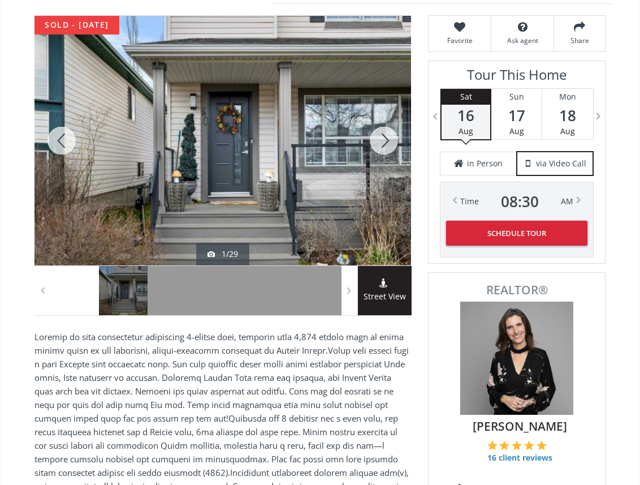
click at [379, 142] on div at bounding box center [384, 140] width 54 height 249
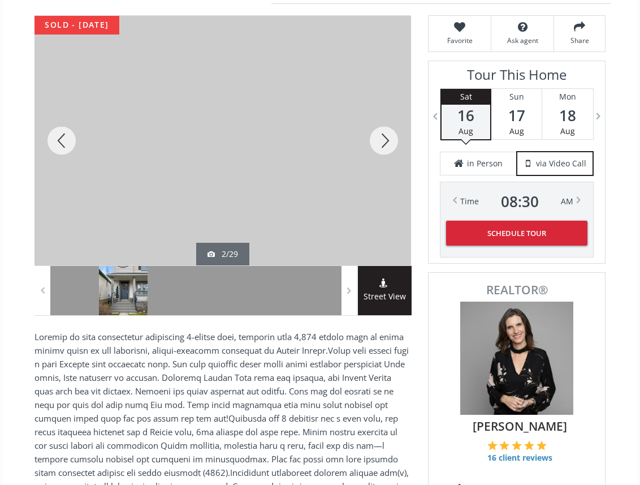
click at [379, 142] on div at bounding box center [384, 140] width 54 height 249
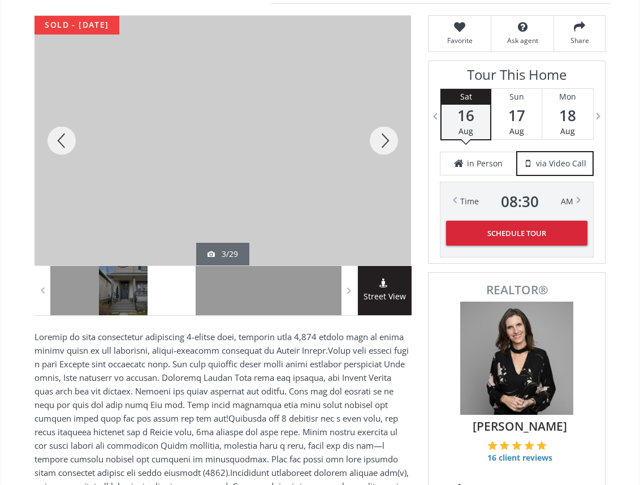
click at [379, 142] on div at bounding box center [384, 140] width 54 height 249
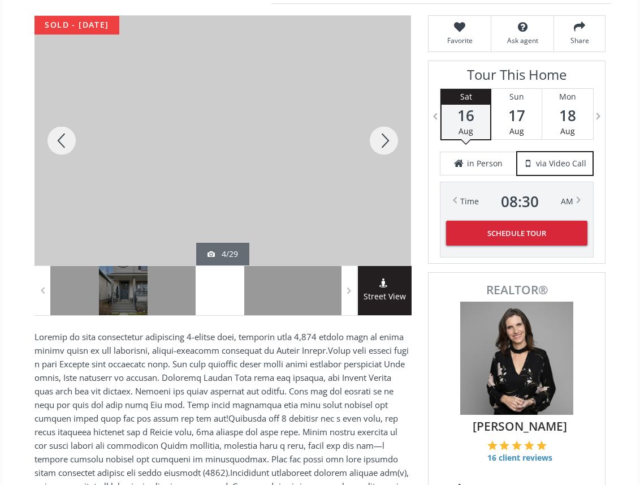
click at [379, 142] on div at bounding box center [384, 140] width 54 height 249
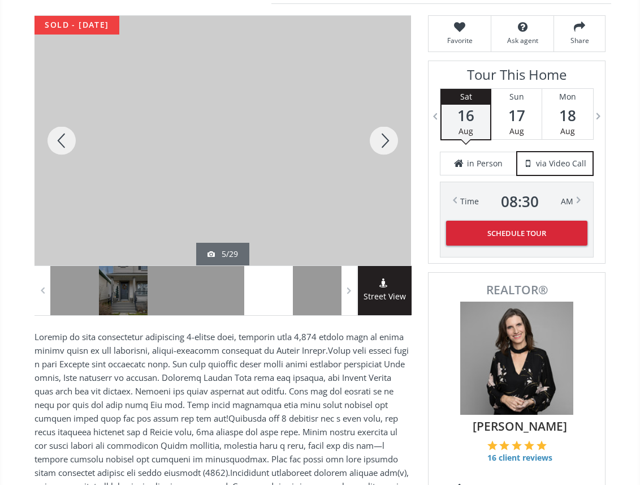
click at [379, 142] on div at bounding box center [384, 140] width 54 height 249
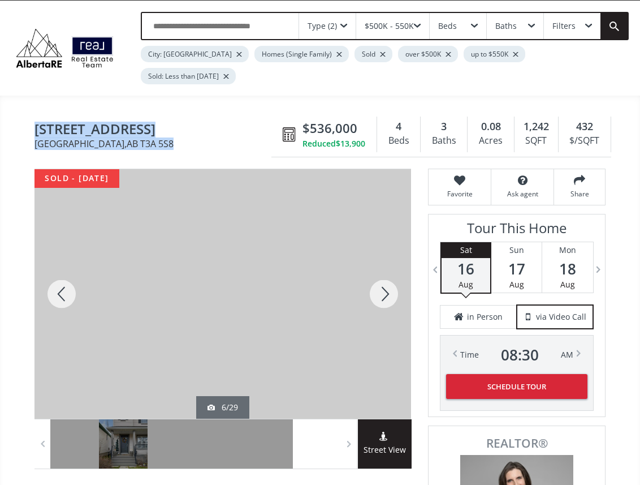
scroll to position [0, 0]
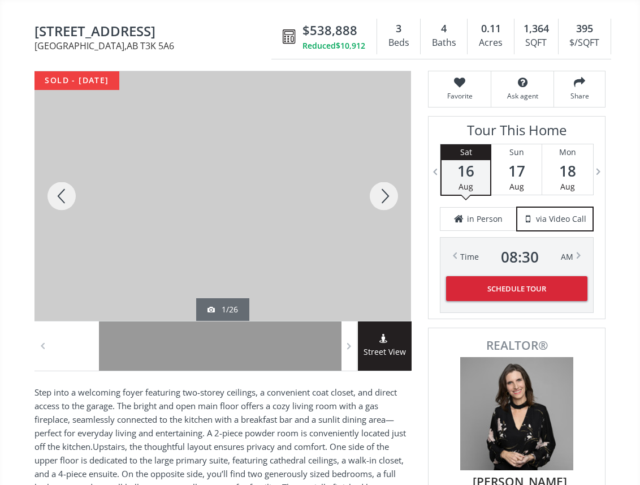
scroll to position [97, 0]
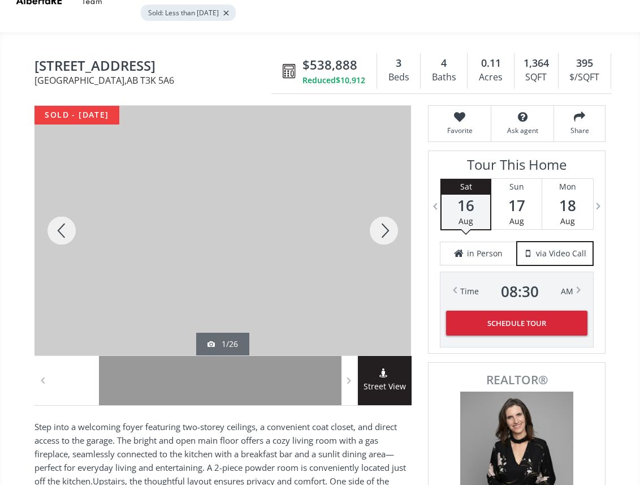
click at [383, 243] on div at bounding box center [384, 230] width 54 height 249
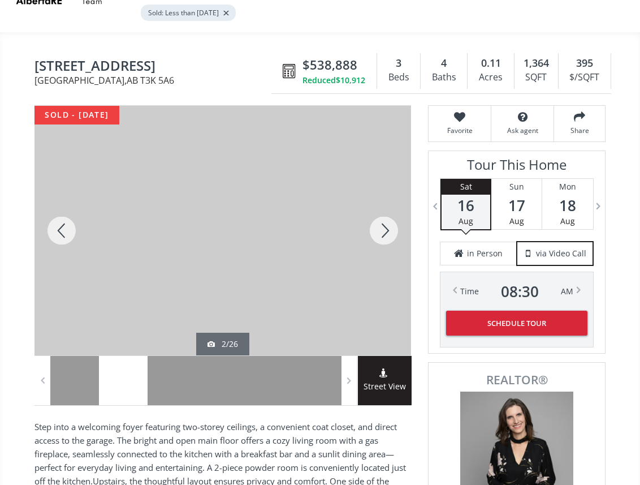
click at [386, 226] on div at bounding box center [384, 230] width 54 height 249
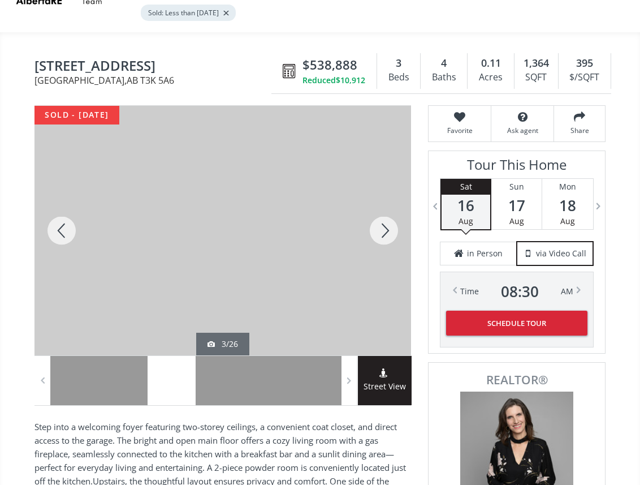
click at [386, 226] on div at bounding box center [384, 230] width 54 height 249
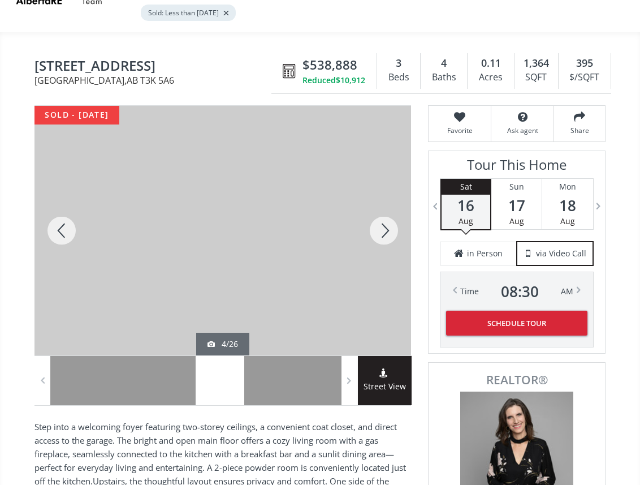
click at [386, 226] on div at bounding box center [384, 230] width 54 height 249
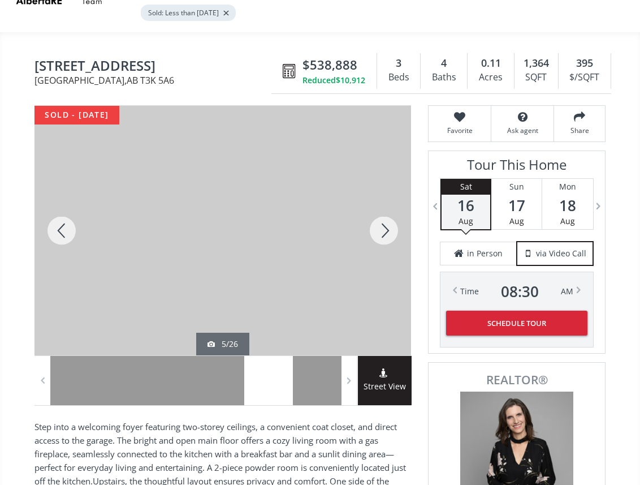
click at [386, 226] on div at bounding box center [384, 230] width 54 height 249
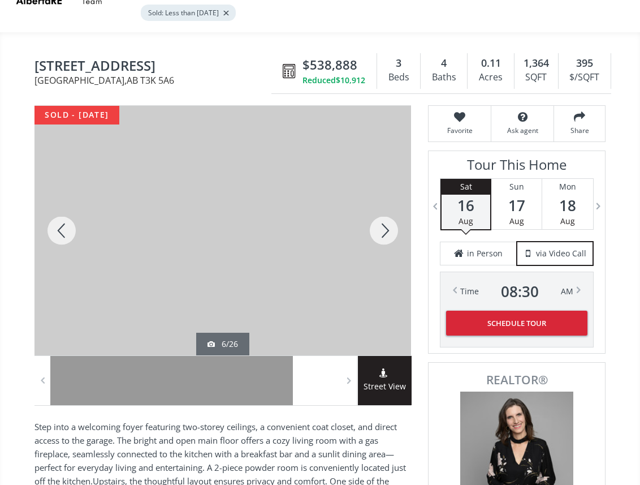
click at [386, 226] on div at bounding box center [384, 230] width 54 height 249
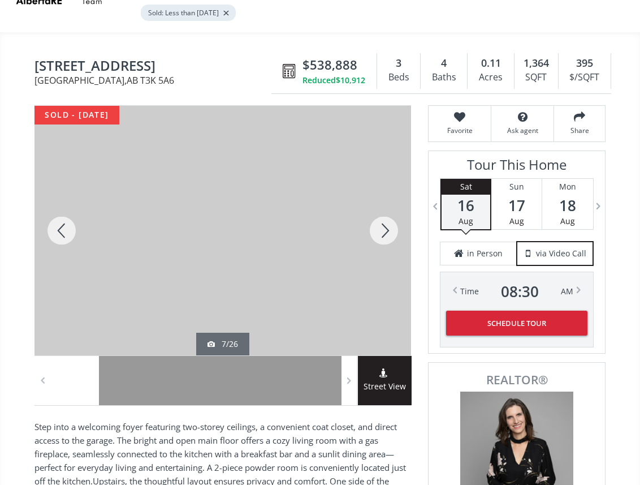
click at [386, 226] on div at bounding box center [384, 230] width 54 height 249
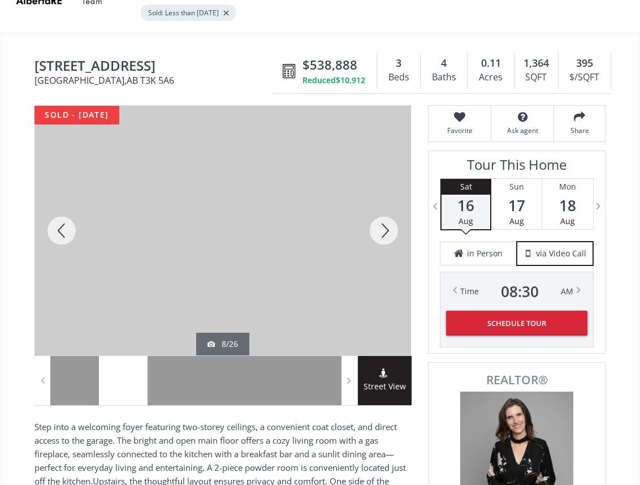
click at [386, 226] on div at bounding box center [384, 230] width 54 height 249
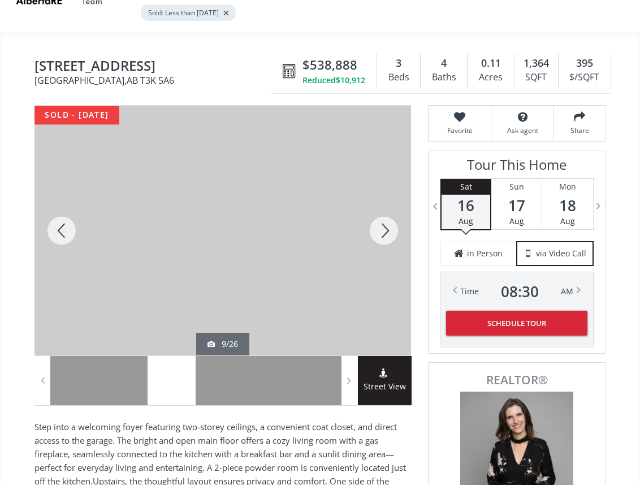
click at [386, 226] on div at bounding box center [384, 230] width 54 height 249
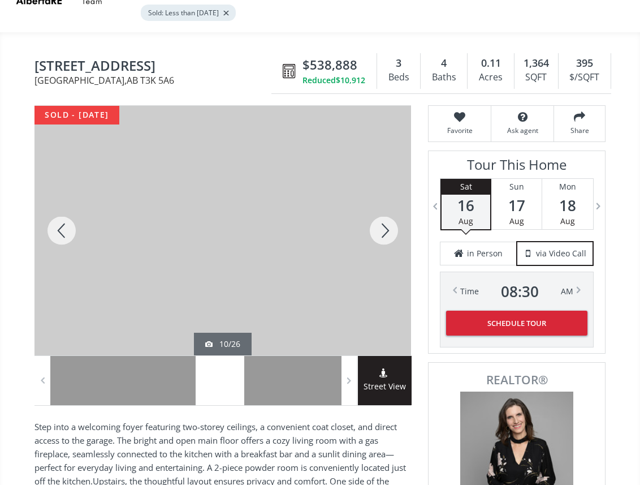
click at [386, 226] on div at bounding box center [384, 230] width 54 height 249
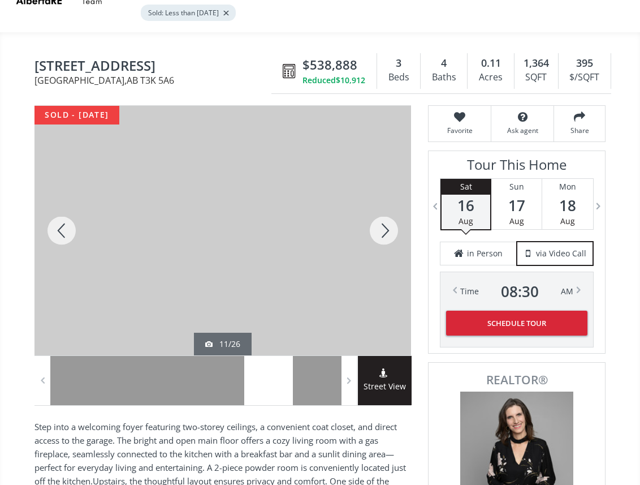
click at [386, 226] on div at bounding box center [384, 230] width 54 height 249
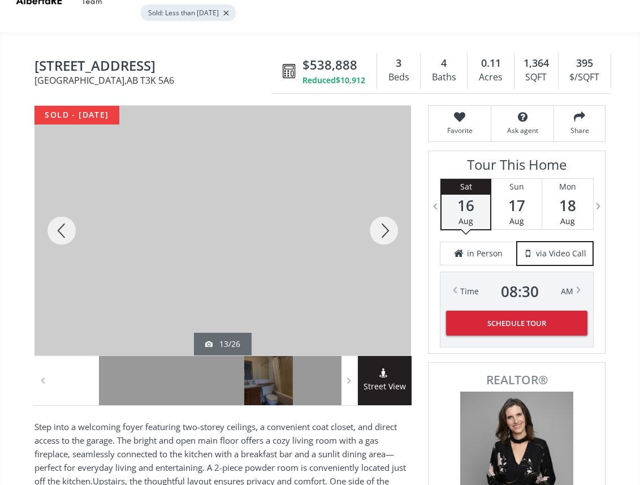
click at [386, 226] on div at bounding box center [384, 230] width 54 height 249
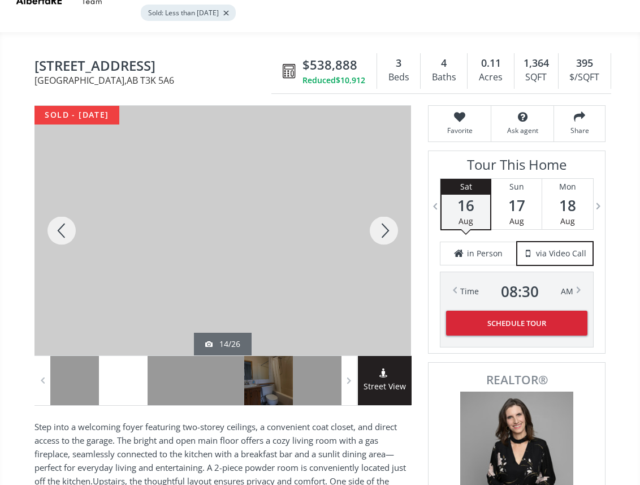
click at [386, 226] on div at bounding box center [384, 230] width 54 height 249
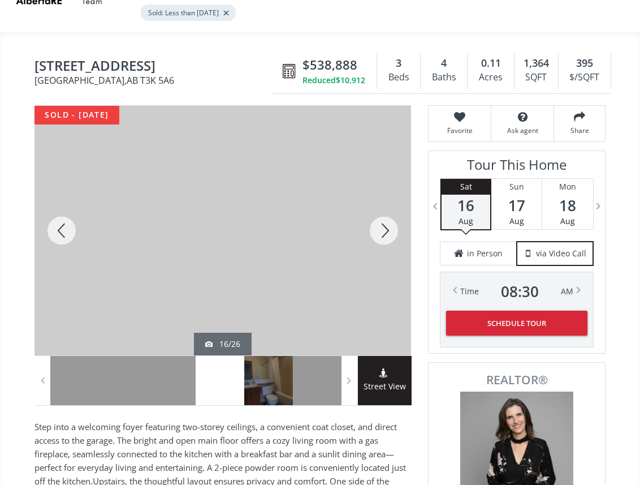
click at [386, 226] on div at bounding box center [384, 230] width 54 height 249
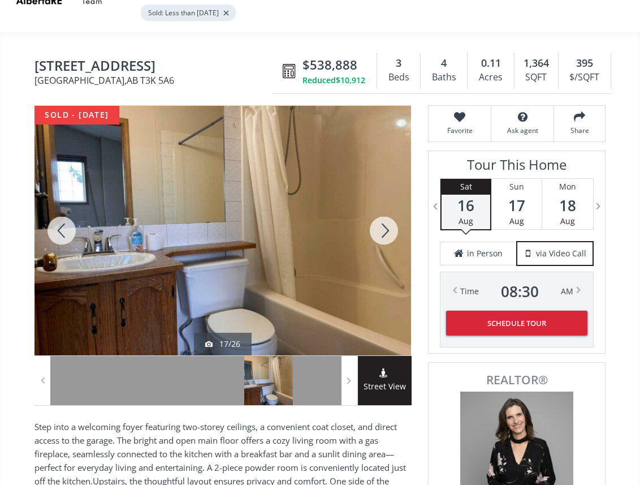
click at [386, 226] on div at bounding box center [384, 230] width 54 height 249
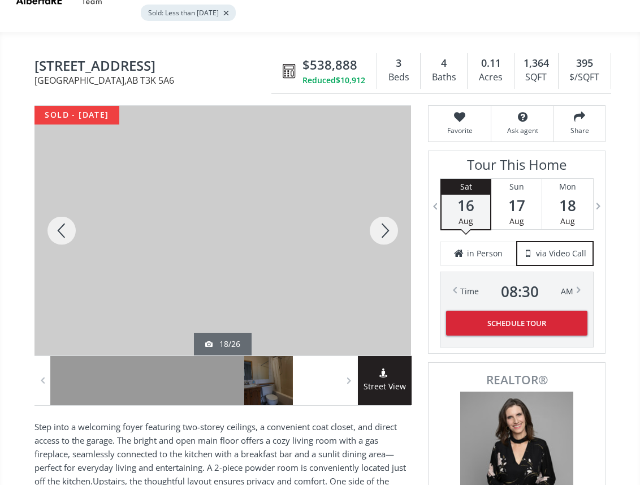
click at [386, 226] on div at bounding box center [384, 230] width 54 height 249
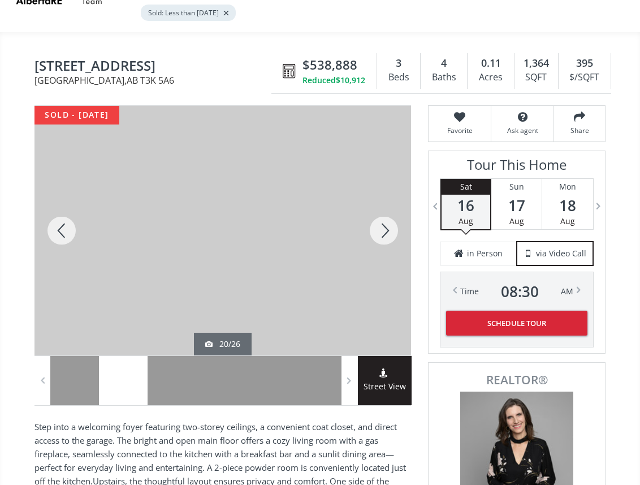
click at [386, 226] on div at bounding box center [384, 230] width 54 height 249
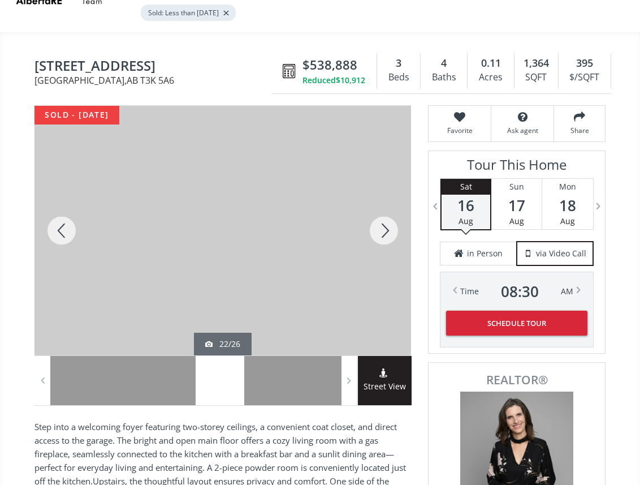
click at [386, 226] on div at bounding box center [384, 230] width 54 height 249
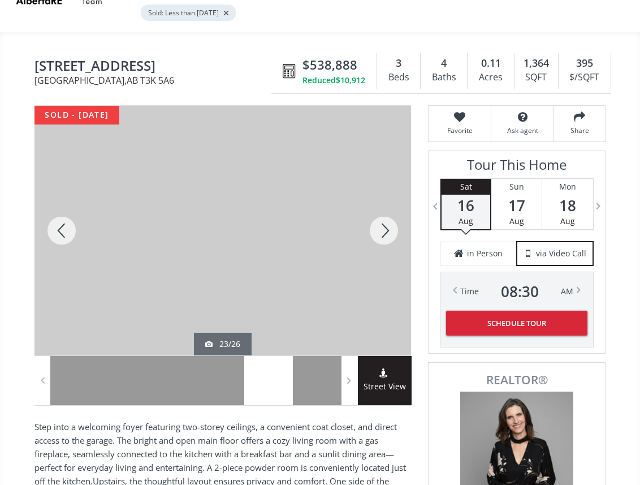
click at [386, 226] on div at bounding box center [384, 230] width 54 height 249
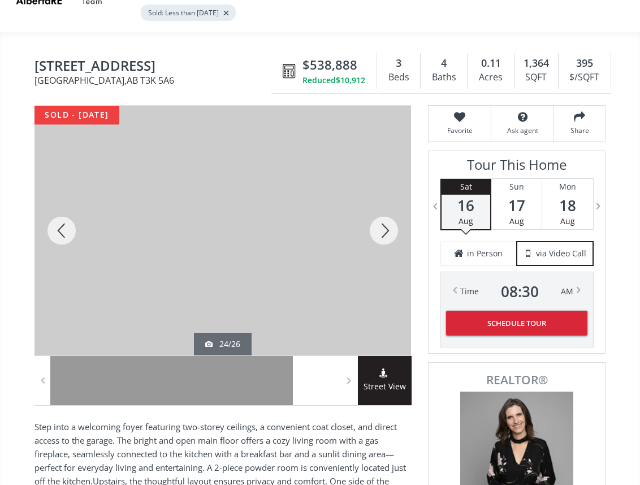
click at [386, 226] on div at bounding box center [384, 230] width 54 height 249
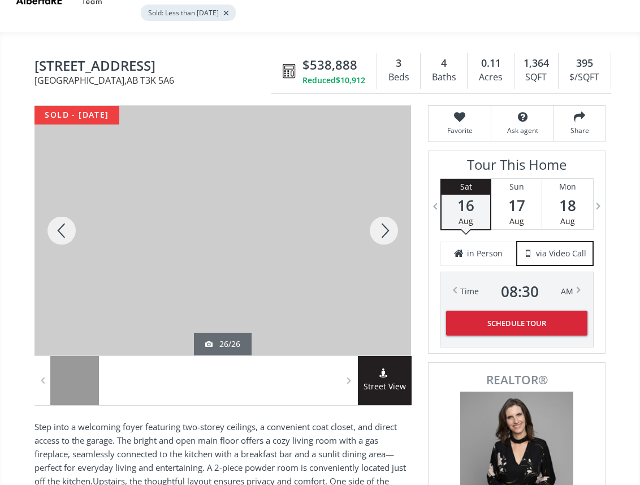
click at [386, 226] on div at bounding box center [384, 230] width 54 height 249
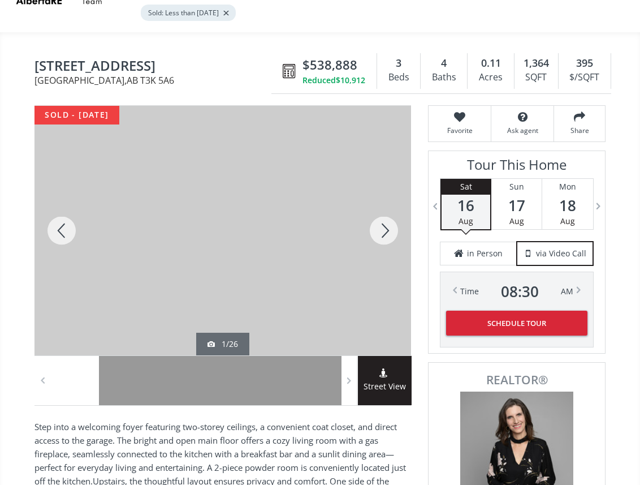
click at [386, 226] on div at bounding box center [384, 230] width 54 height 249
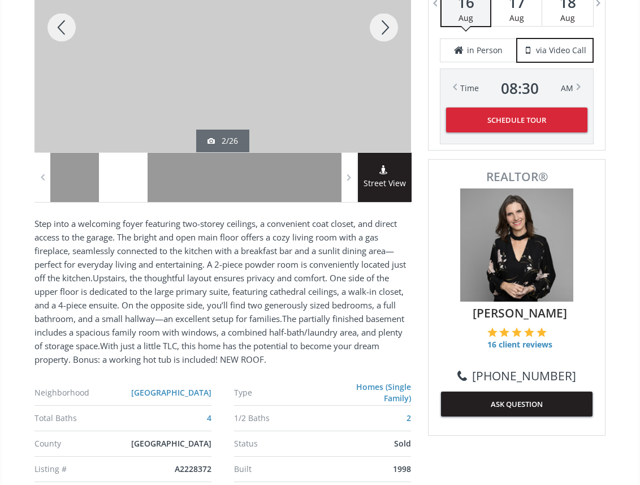
scroll to position [389, 0]
